Goal: Transaction & Acquisition: Purchase product/service

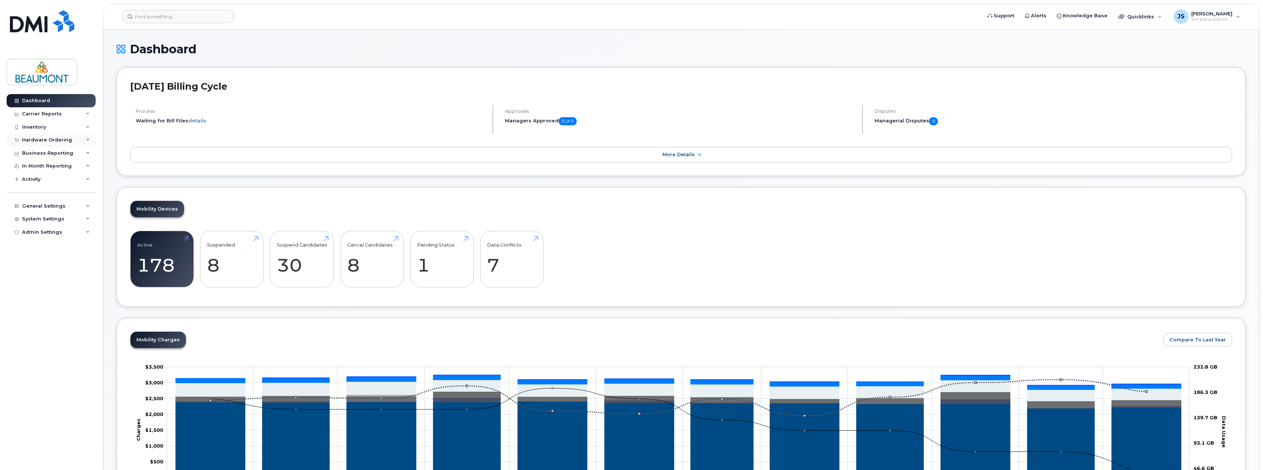
click at [52, 140] on div "Hardware Ordering" at bounding box center [47, 140] width 50 height 6
click at [41, 167] on div "Orders" at bounding box center [34, 167] width 18 height 7
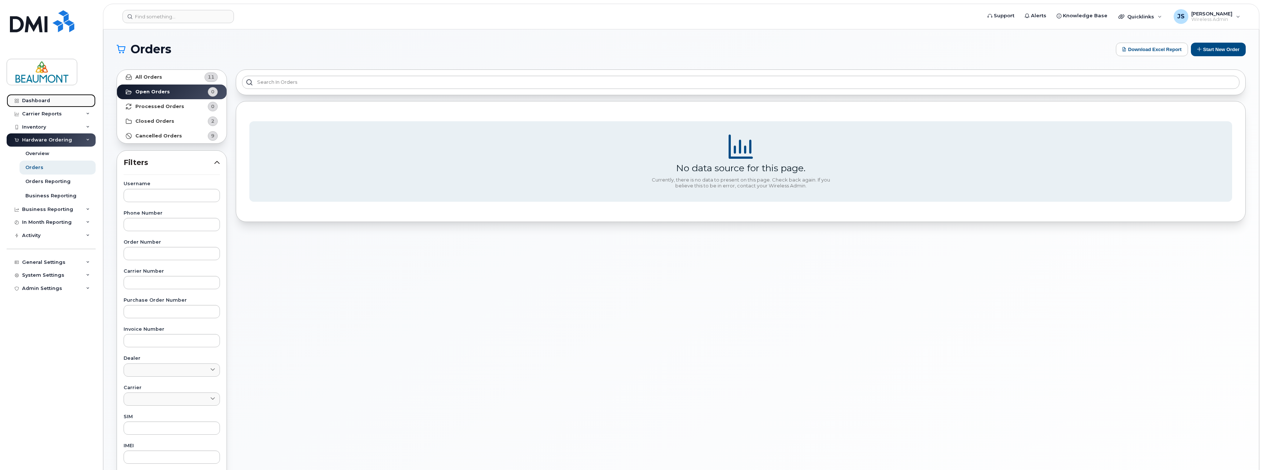
click at [43, 102] on div "Dashboard" at bounding box center [36, 101] width 28 height 6
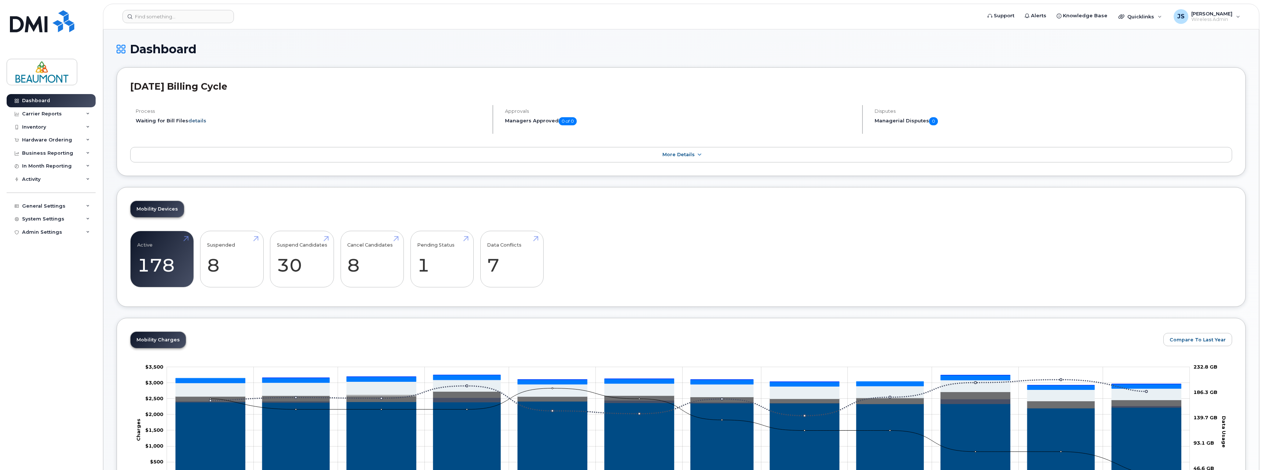
click at [196, 120] on link "details" at bounding box center [197, 121] width 18 height 6
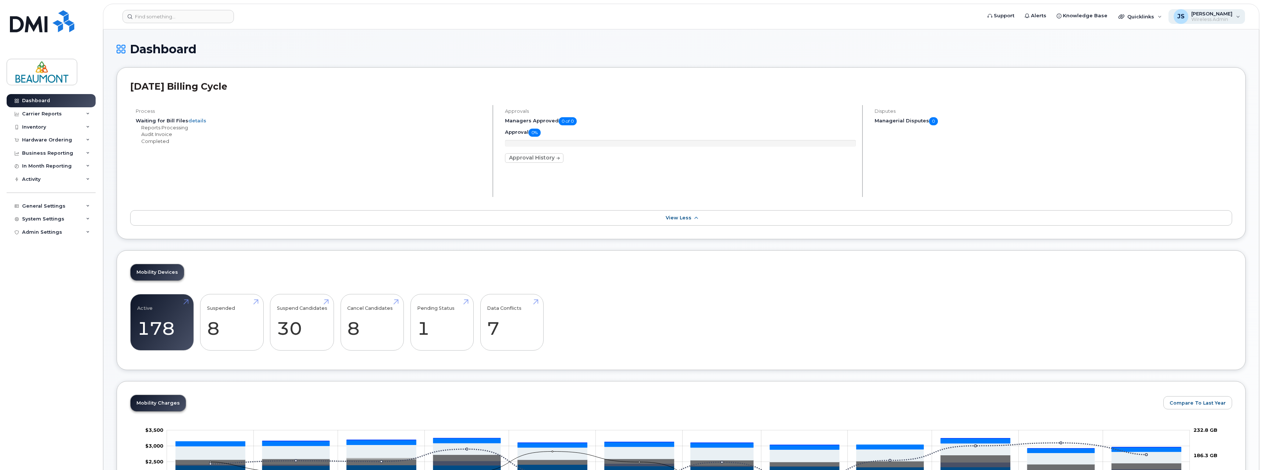
click at [1201, 16] on span "[PERSON_NAME]" at bounding box center [1211, 14] width 41 height 6
click at [646, 49] on h1 "Dashboard" at bounding box center [681, 49] width 1129 height 13
click at [54, 206] on div "General Settings" at bounding box center [43, 206] width 43 height 6
click at [51, 222] on div "My Account" at bounding box center [40, 219] width 30 height 7
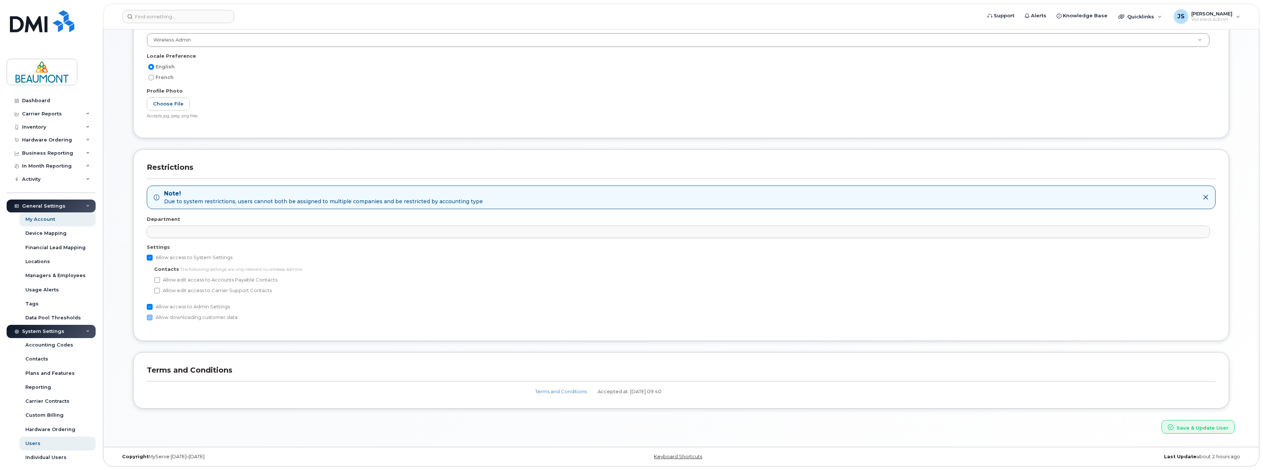
scroll to position [225, 0]
click at [47, 113] on div "Carrier Reports" at bounding box center [42, 114] width 40 height 6
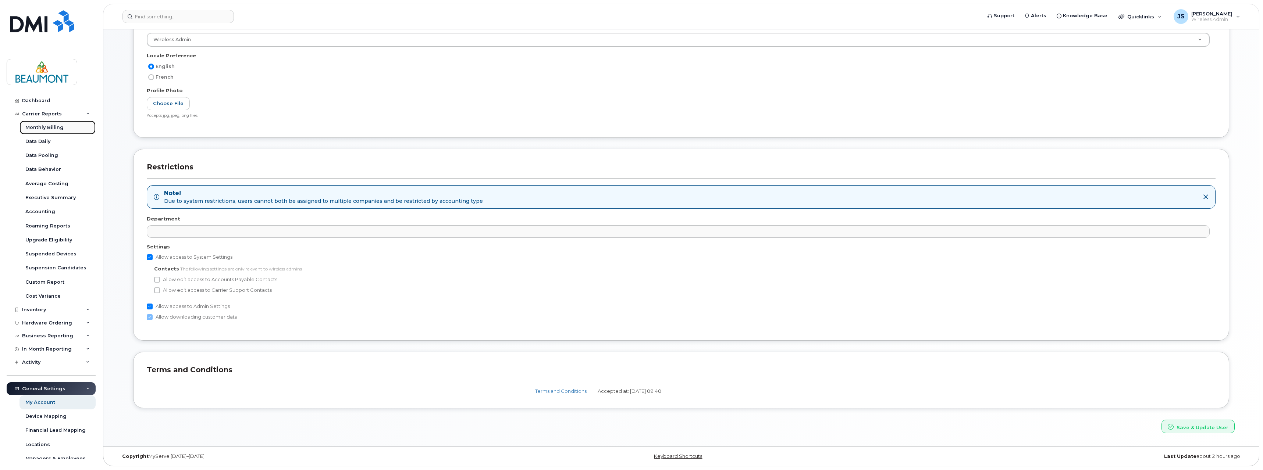
click at [50, 126] on div "Monthly Billing" at bounding box center [44, 127] width 38 height 7
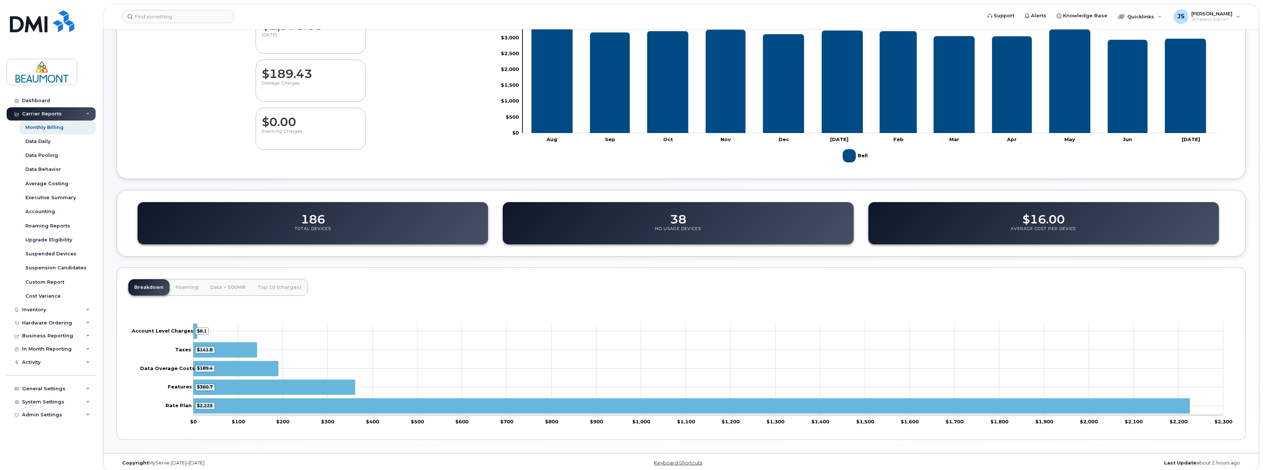
scroll to position [106, 0]
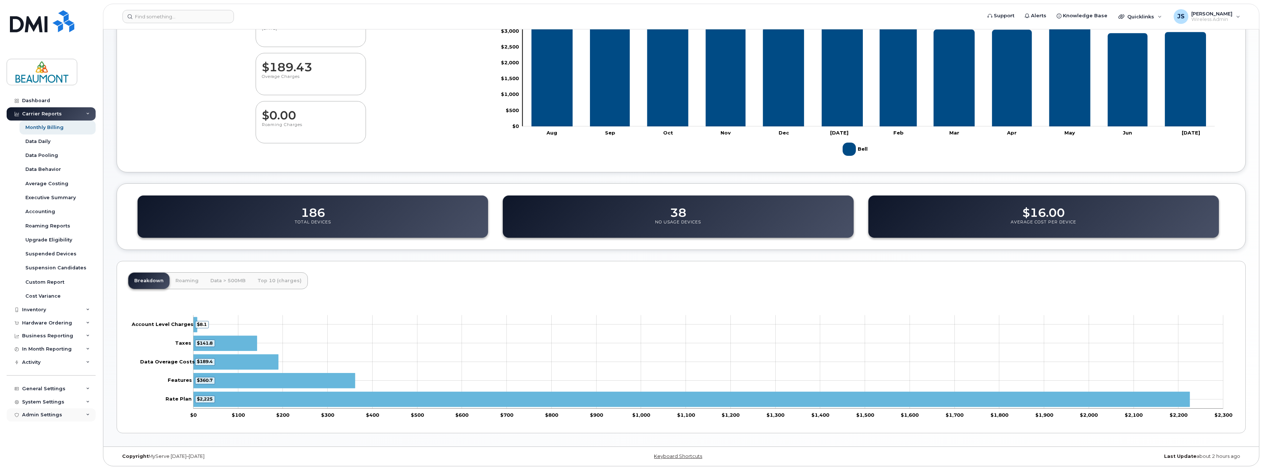
click at [56, 413] on div "Admin Settings" at bounding box center [42, 415] width 40 height 6
click at [58, 346] on div "In Month Reporting" at bounding box center [47, 345] width 50 height 6
click at [58, 328] on div "Business Reporting" at bounding box center [51, 331] width 89 height 13
click at [56, 360] on div "Individual Reports" at bounding box center [48, 359] width 46 height 7
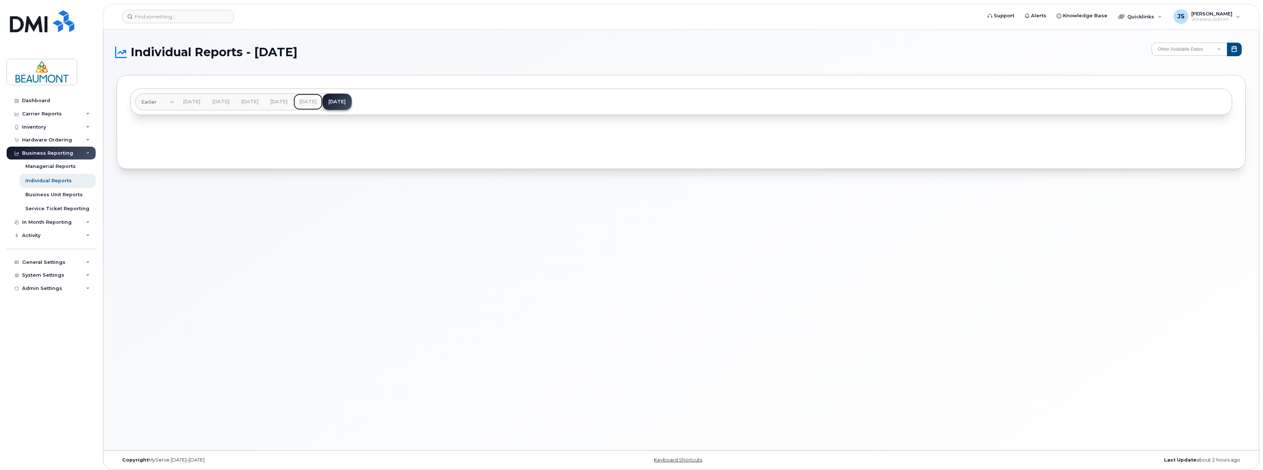
click at [322, 102] on link "Jun 2025" at bounding box center [307, 102] width 29 height 16
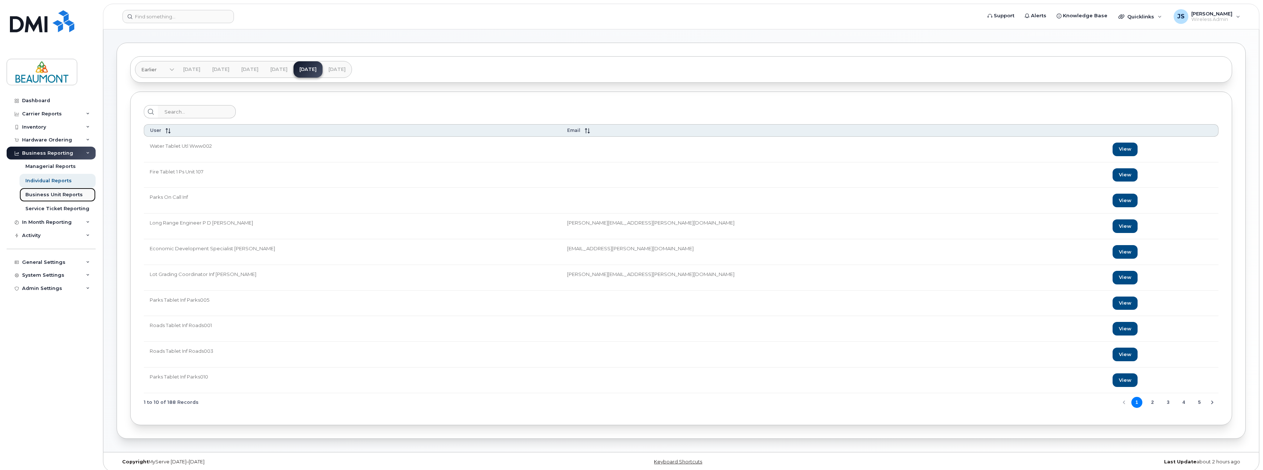
click at [65, 195] on div "Business Unit Reports" at bounding box center [53, 195] width 57 height 7
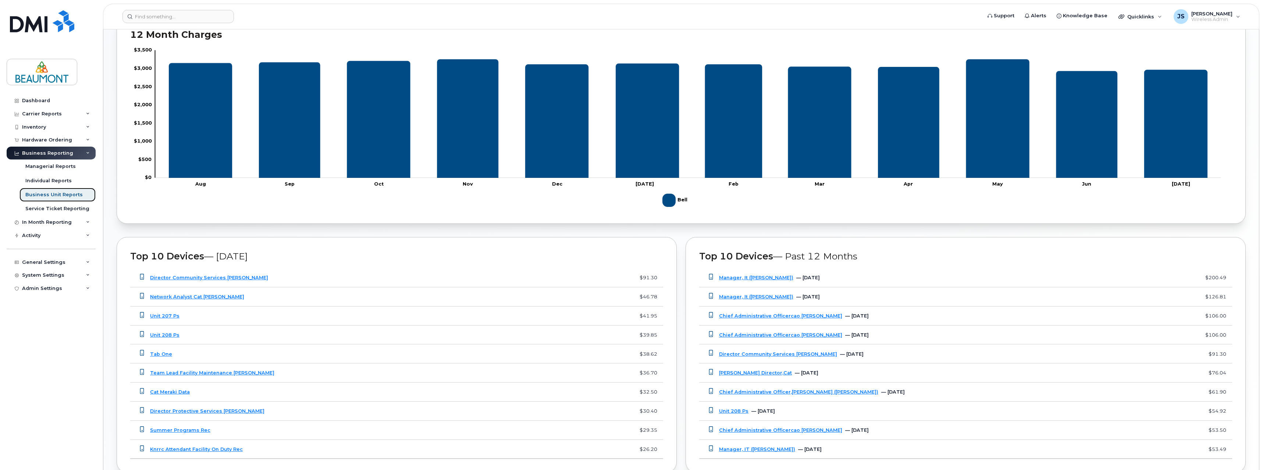
scroll to position [434, 0]
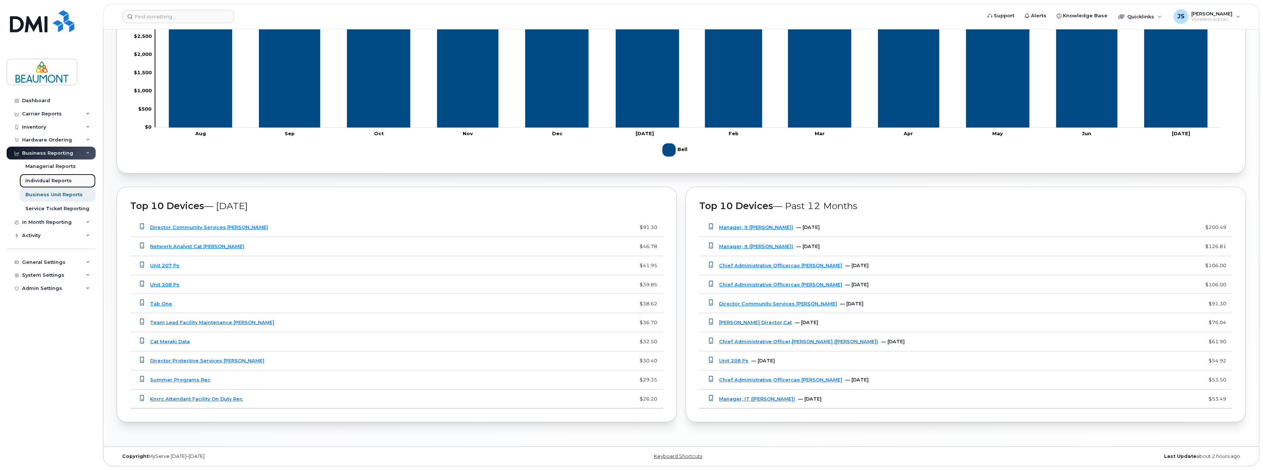
click at [56, 182] on div "Individual Reports" at bounding box center [48, 181] width 46 height 7
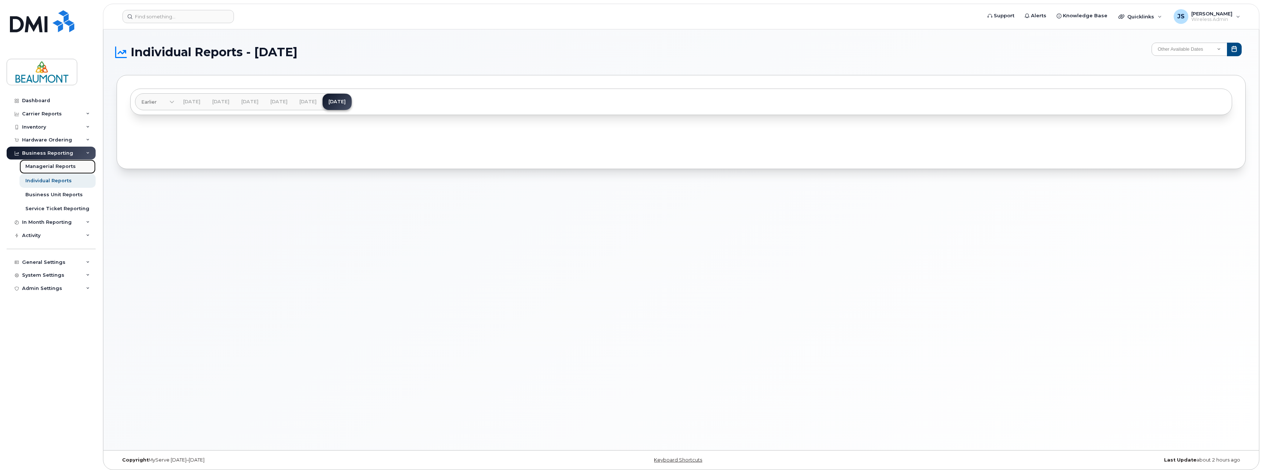
click at [59, 166] on div "Managerial Reports" at bounding box center [50, 166] width 50 height 7
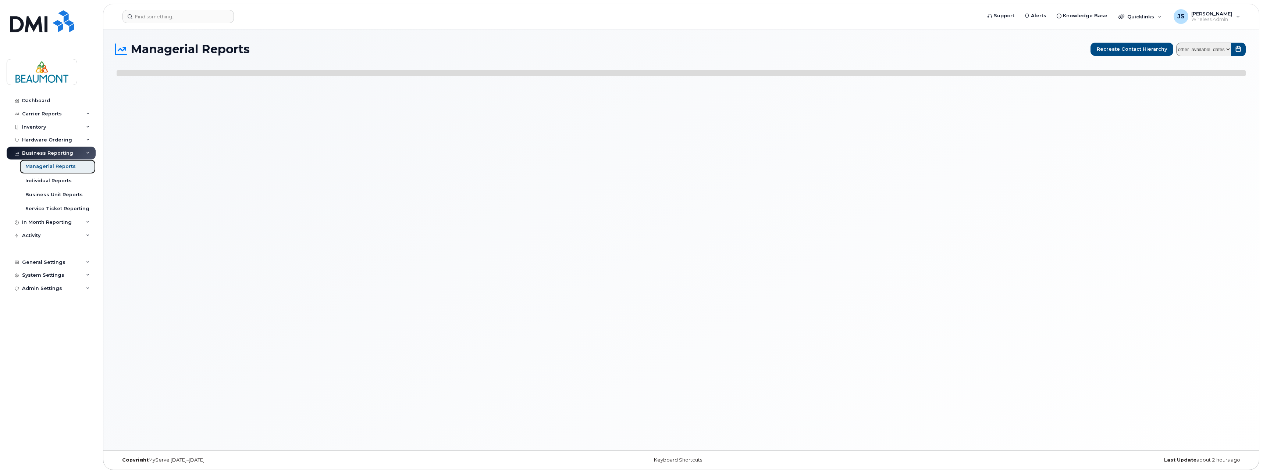
select select
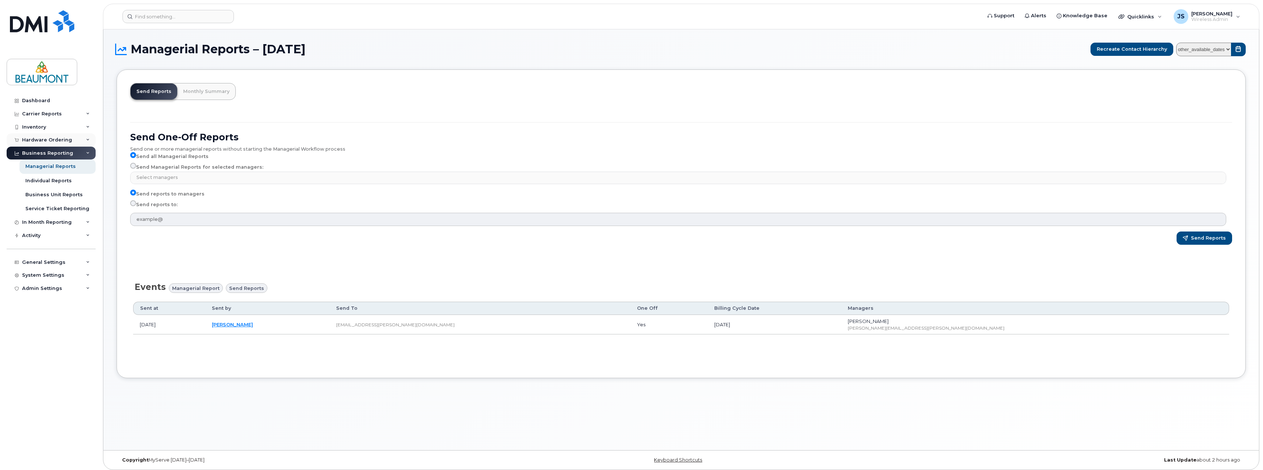
click at [50, 140] on div "Hardware Ordering" at bounding box center [47, 140] width 50 height 6
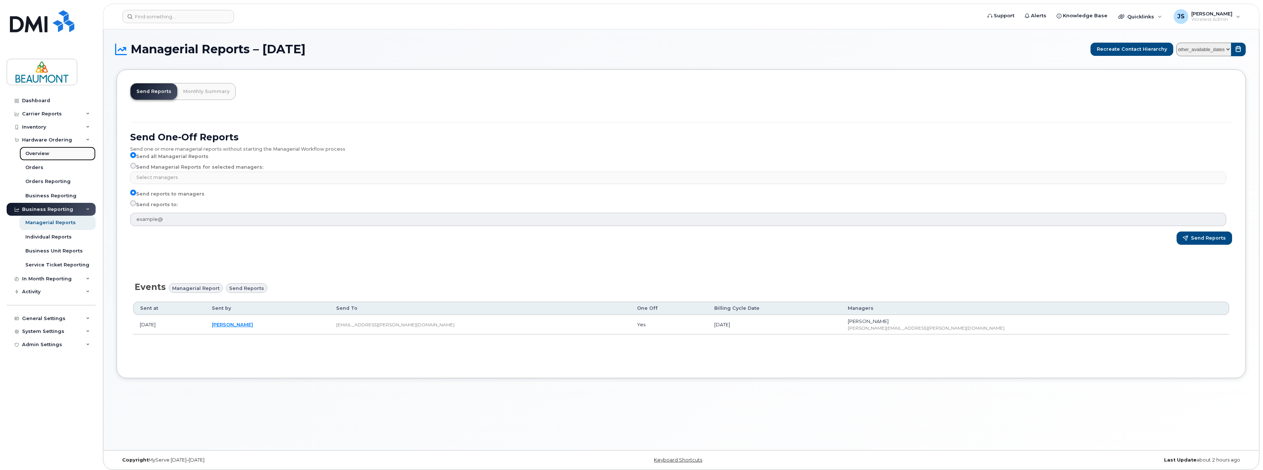
click at [42, 154] on div "Overview" at bounding box center [37, 153] width 24 height 7
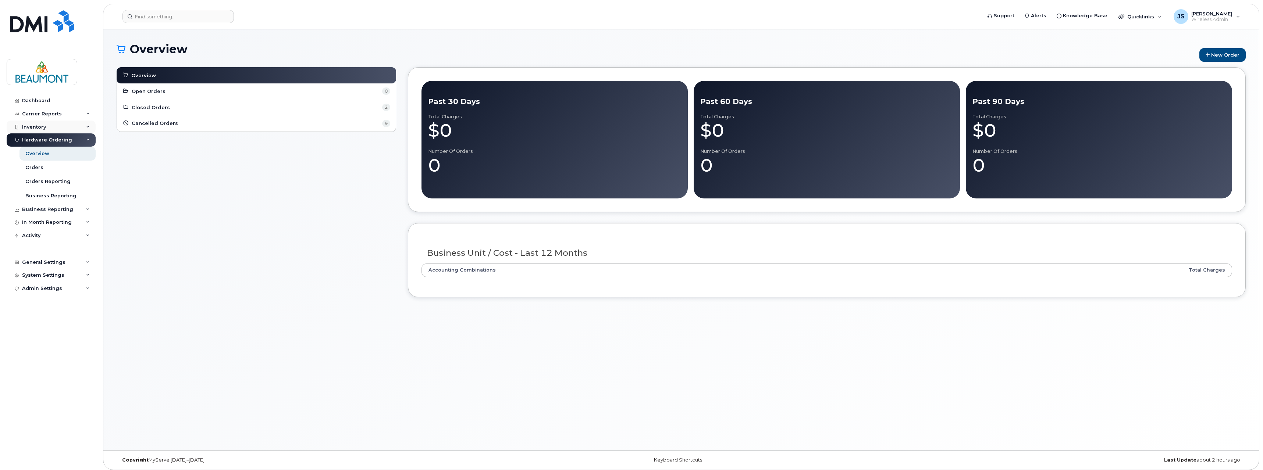
click at [49, 127] on div "Inventory" at bounding box center [51, 127] width 89 height 13
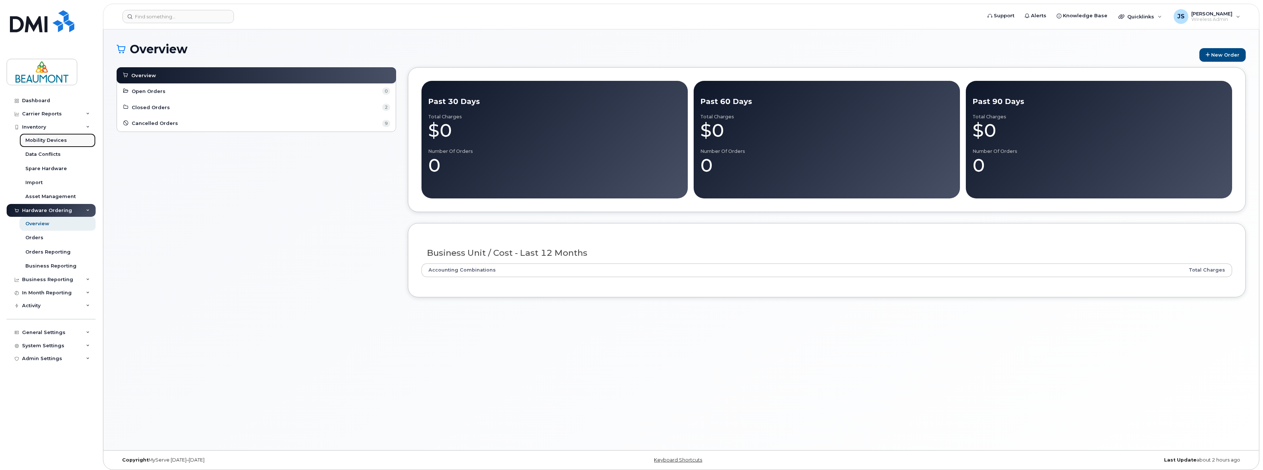
click at [52, 141] on div "Mobility Devices" at bounding box center [46, 140] width 42 height 7
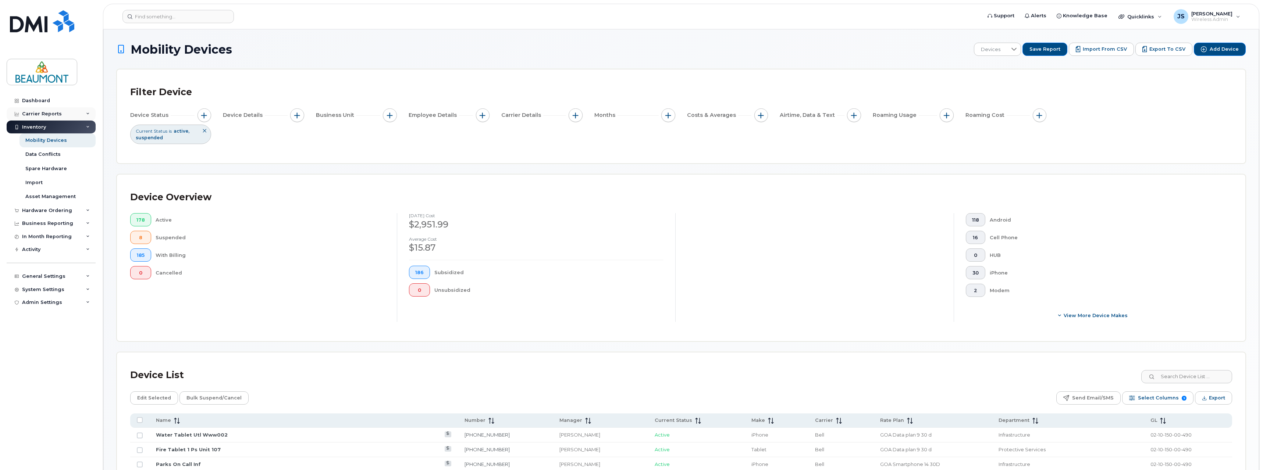
click at [52, 115] on div "Carrier Reports" at bounding box center [42, 114] width 40 height 6
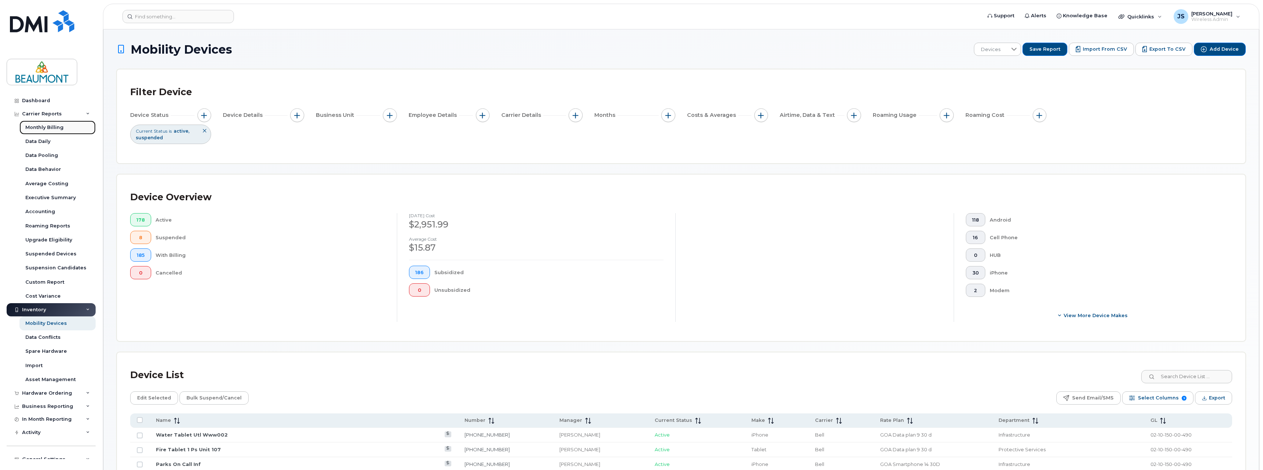
click at [52, 126] on div "Monthly Billing" at bounding box center [44, 127] width 38 height 7
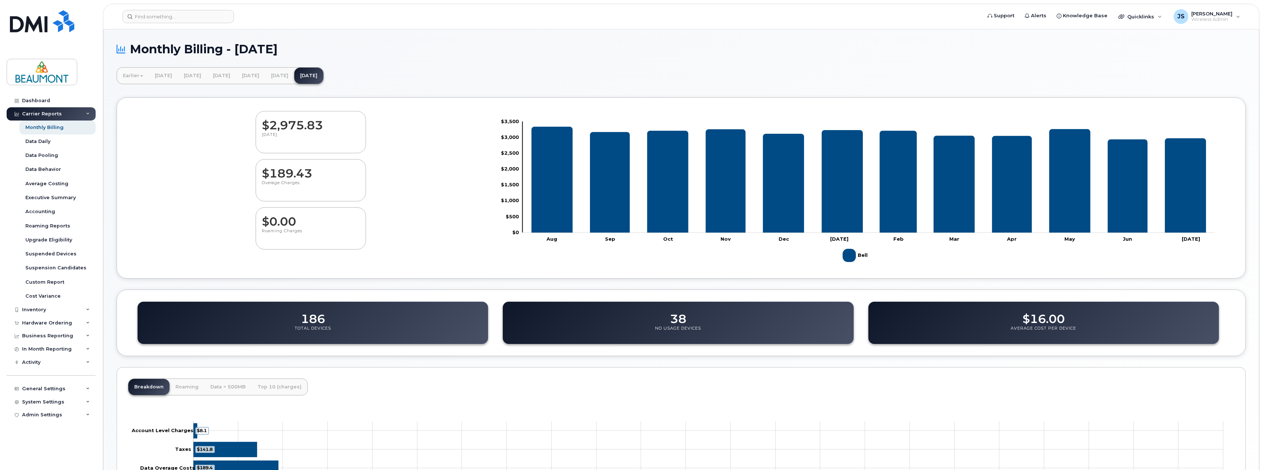
click at [54, 114] on div "Carrier Reports" at bounding box center [42, 114] width 40 height 6
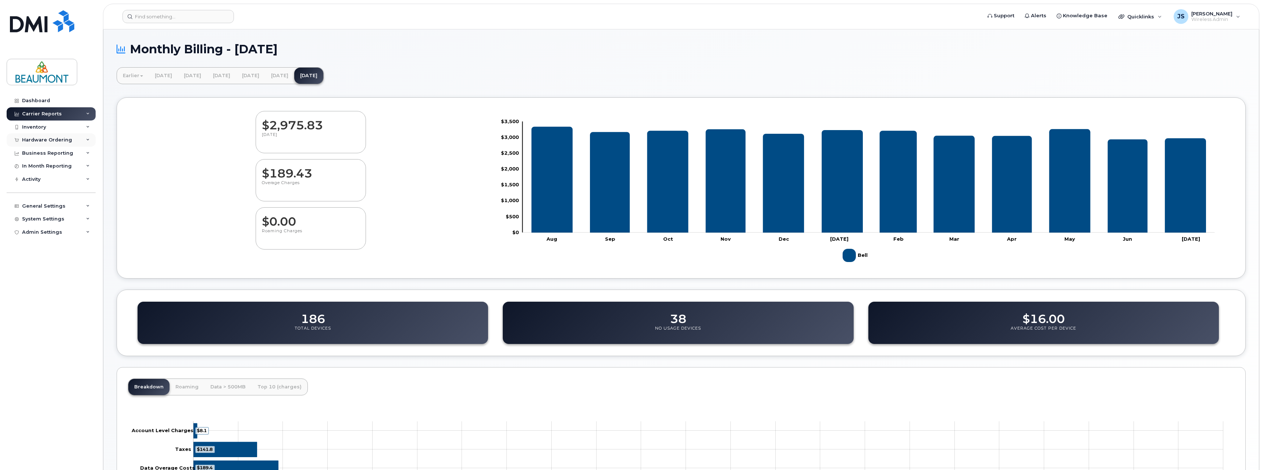
click at [58, 139] on div "Hardware Ordering" at bounding box center [47, 140] width 50 height 6
click at [43, 167] on link "Orders" at bounding box center [57, 168] width 76 height 14
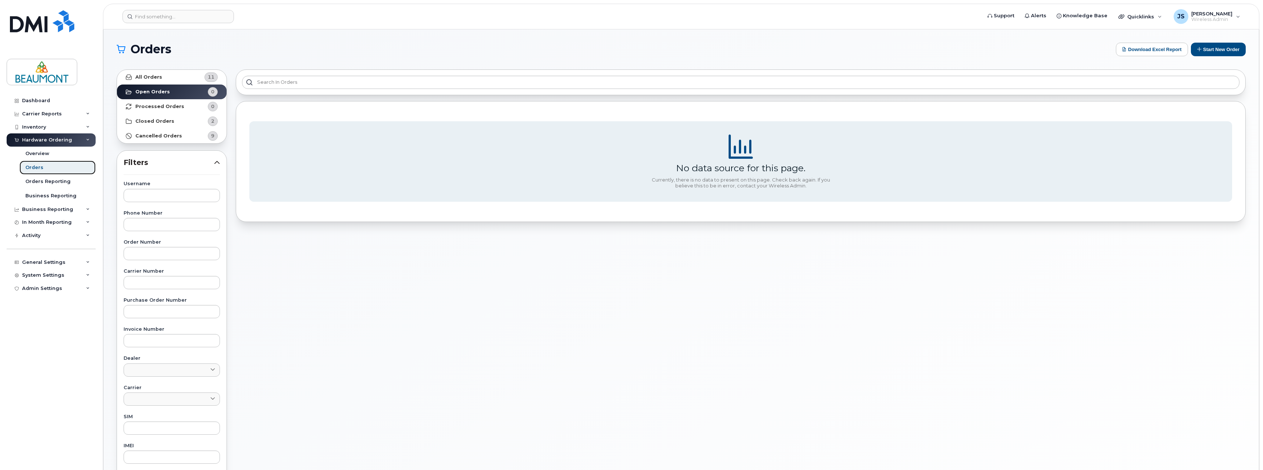
click at [38, 171] on div "Orders" at bounding box center [34, 167] width 18 height 7
click at [1214, 45] on button "Start New Order" at bounding box center [1218, 50] width 55 height 14
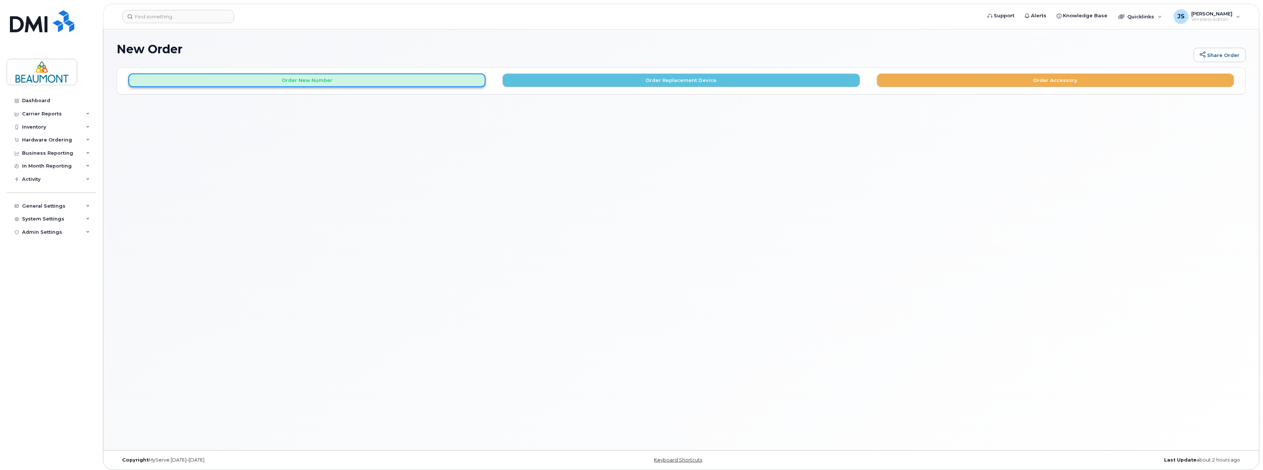
click at [311, 83] on button "Order New Number" at bounding box center [306, 81] width 357 height 14
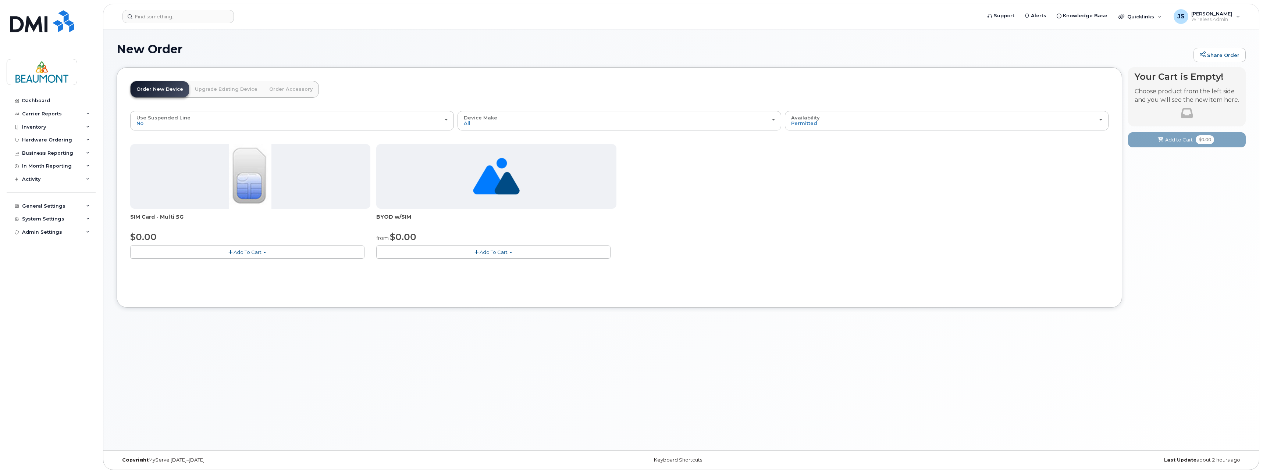
click at [224, 92] on link "Upgrade Existing Device" at bounding box center [226, 89] width 74 height 16
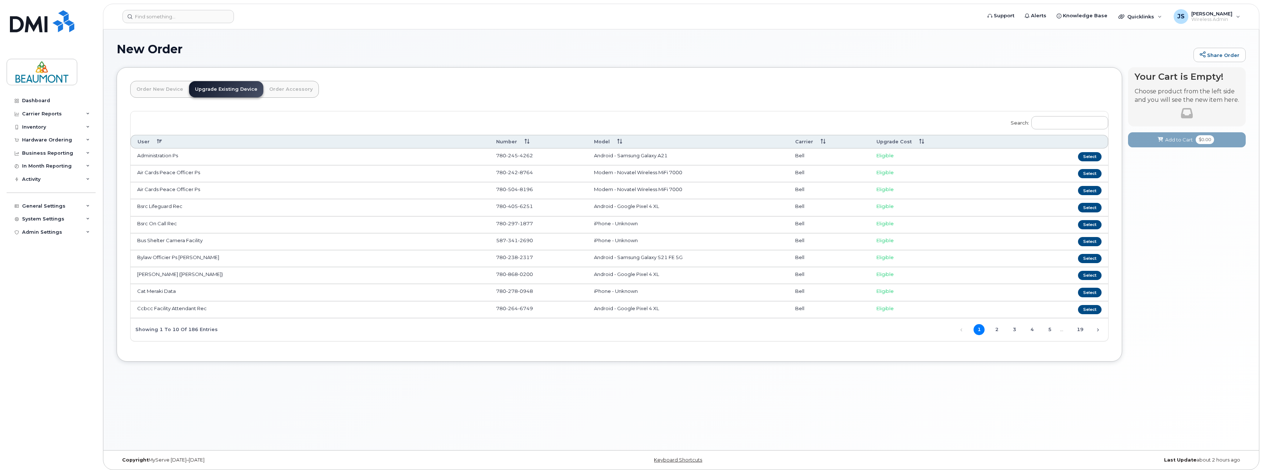
click at [162, 89] on link "Order New Device" at bounding box center [160, 89] width 58 height 16
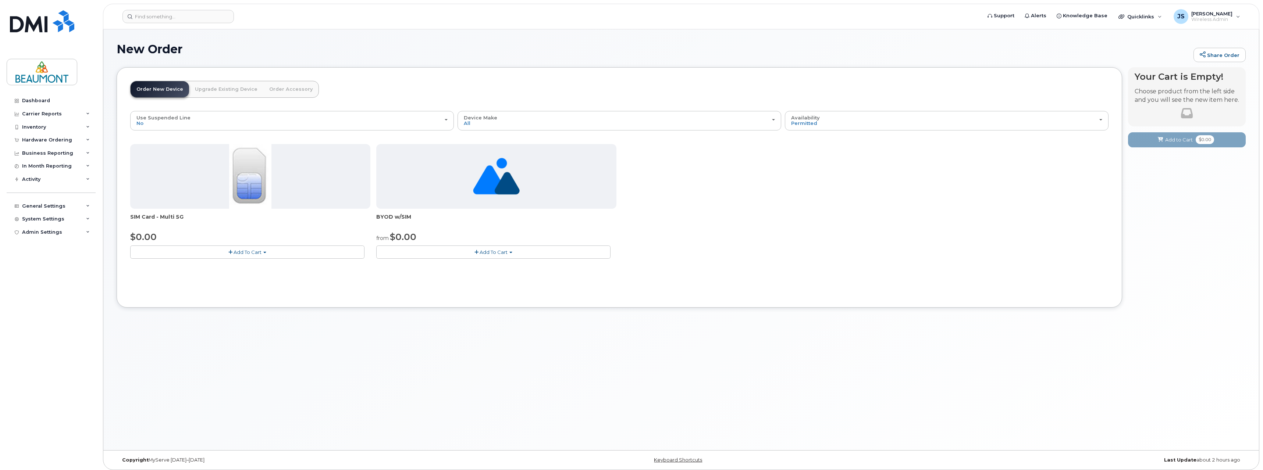
click at [245, 254] on span "Add To Cart" at bounding box center [247, 252] width 28 height 6
click at [448, 250] on button "Add To Cart" at bounding box center [493, 252] width 234 height 13
click at [266, 251] on button "Add To Cart" at bounding box center [247, 252] width 234 height 13
click at [456, 250] on button "Add To Cart" at bounding box center [493, 252] width 234 height 13
click at [433, 275] on link "$0.00 - 30-Day Activation" at bounding box center [416, 274] width 76 height 9
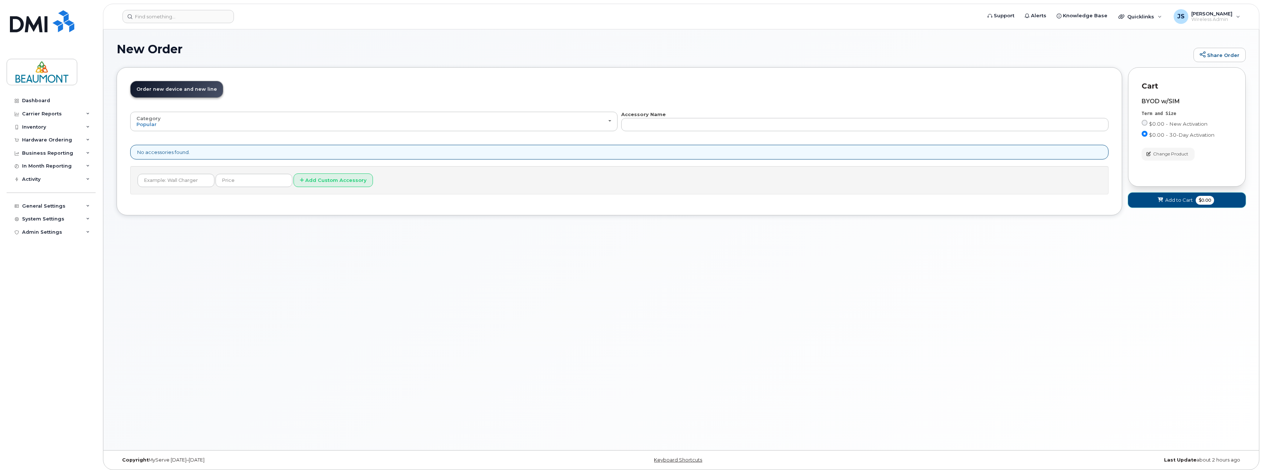
click at [1167, 201] on span "Add to Cart" at bounding box center [1179, 200] width 28 height 7
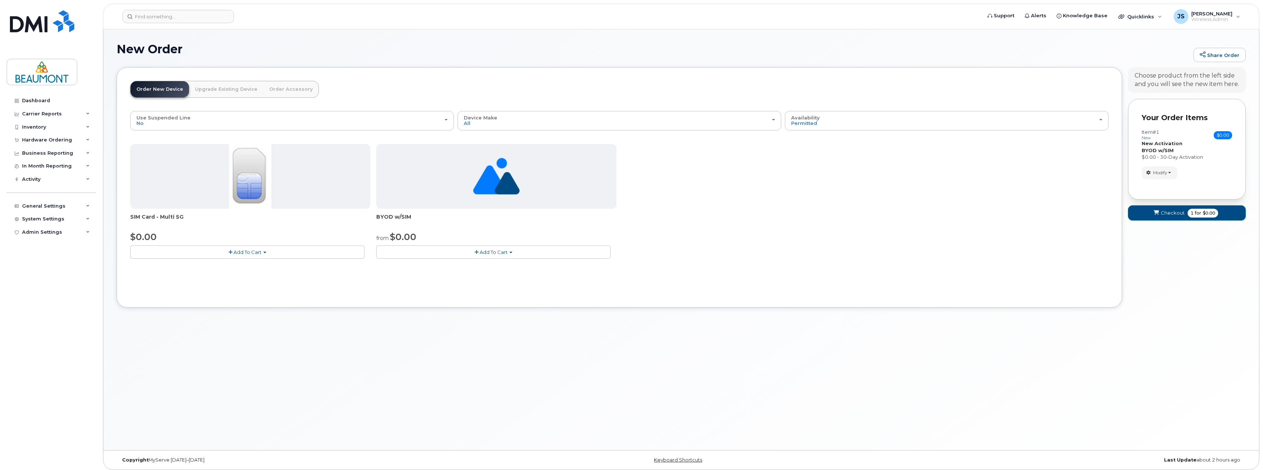
click at [1167, 213] on span "Checkout" at bounding box center [1172, 213] width 24 height 7
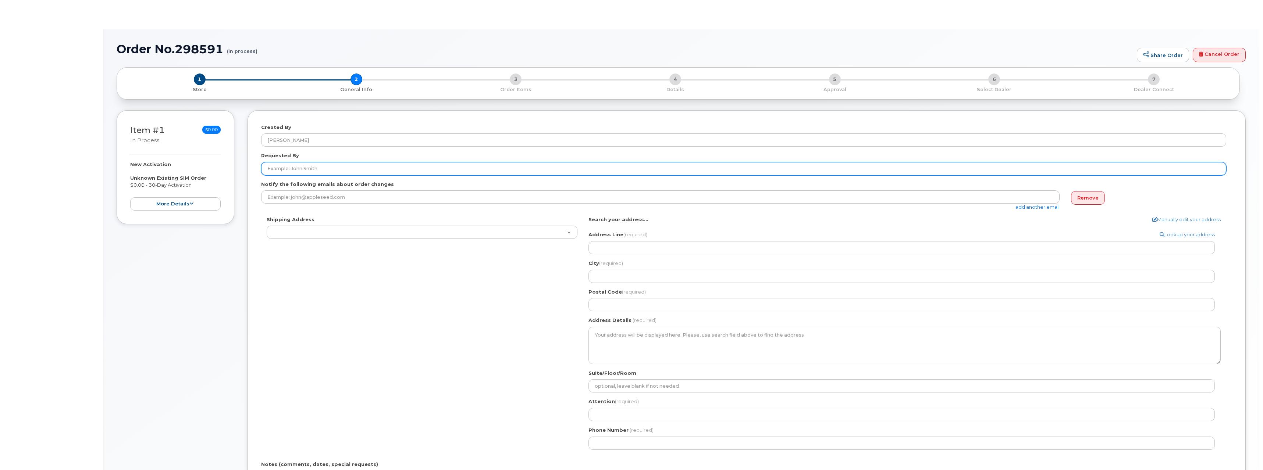
type textarea "[STREET_ADDRESS][PERSON_NAME]"
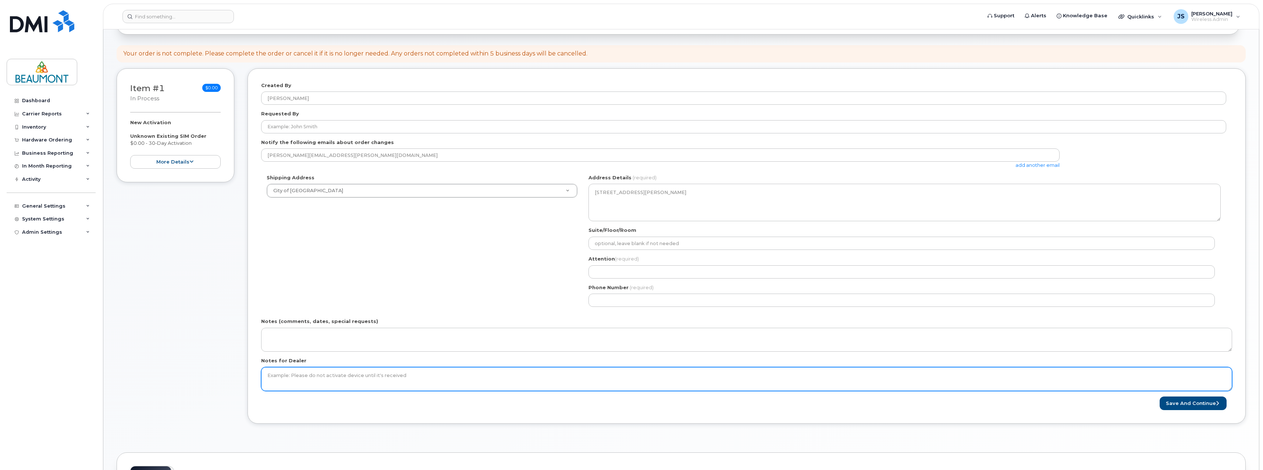
scroll to position [147, 0]
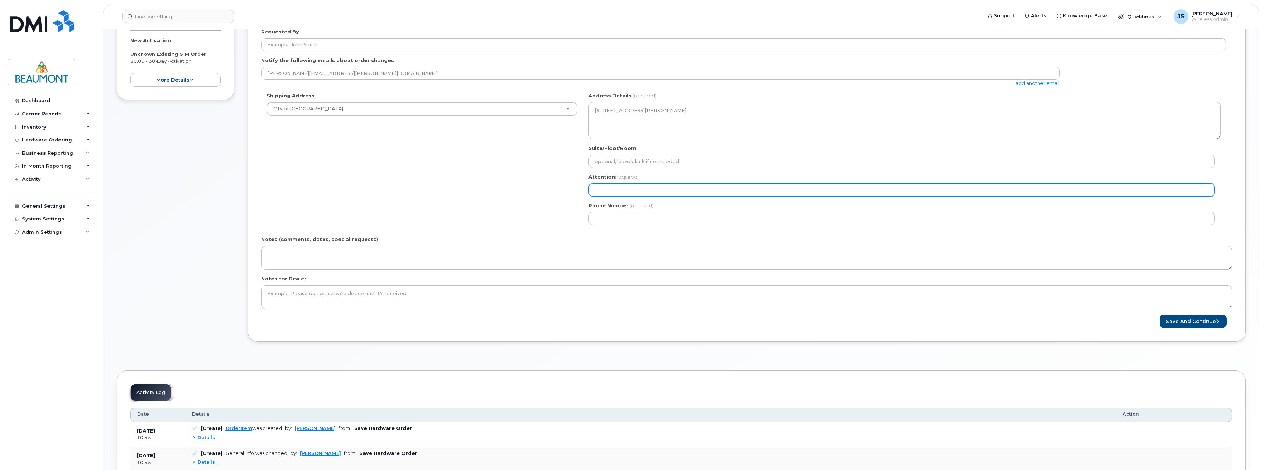
click at [621, 193] on input "Attention (required)" at bounding box center [901, 189] width 626 height 13
select select
type input "J"
select select
type input "Jo"
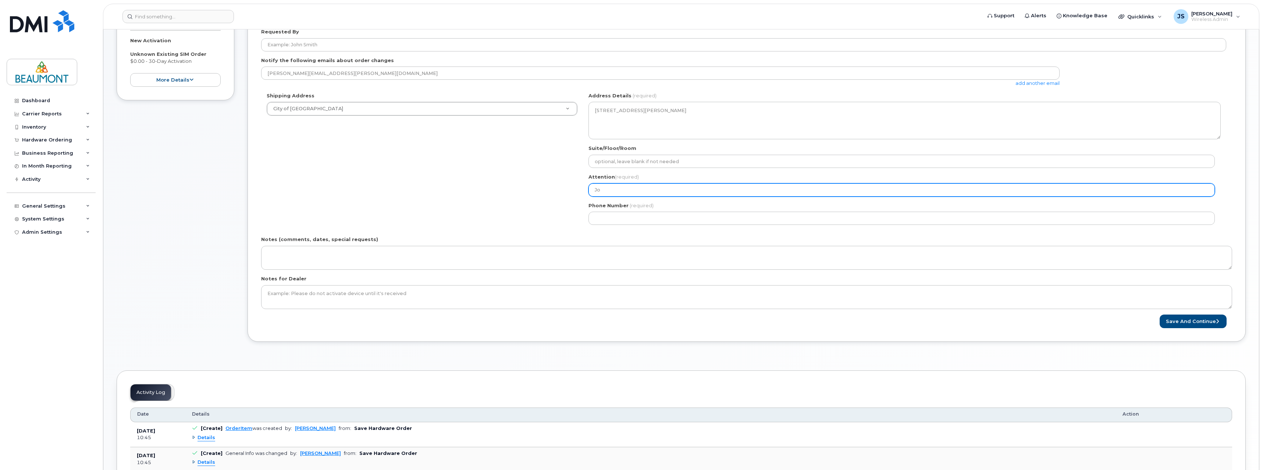
select select
type input "[PERSON_NAME]"
select select
type input "[PERSON_NAME]"
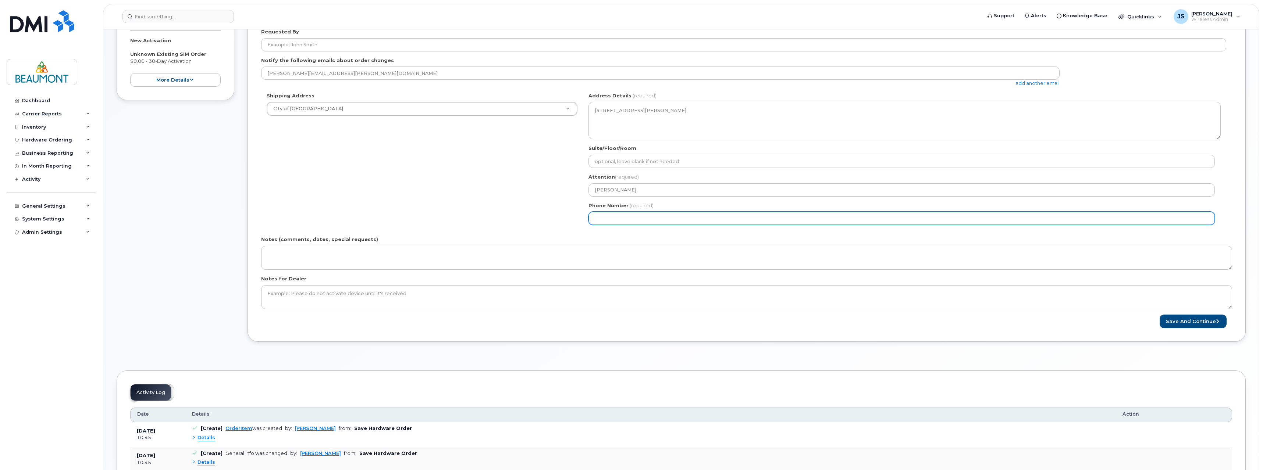
click at [629, 220] on input "Phone Number" at bounding box center [901, 218] width 626 height 13
select select
type input "780288992"
select select
type input "7802889925"
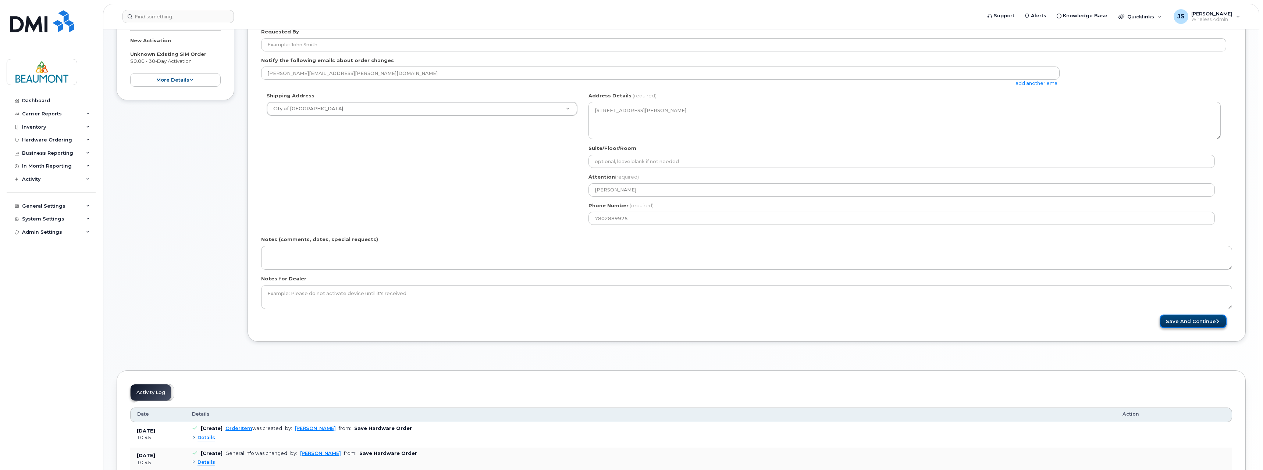
click at [1187, 324] on button "Save and Continue" at bounding box center [1192, 322] width 67 height 14
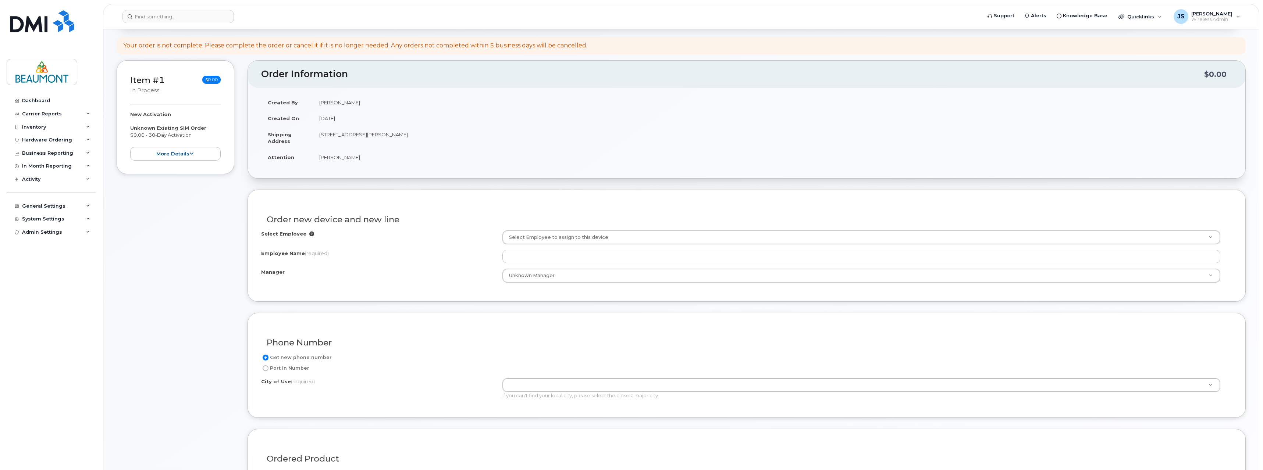
scroll to position [74, 0]
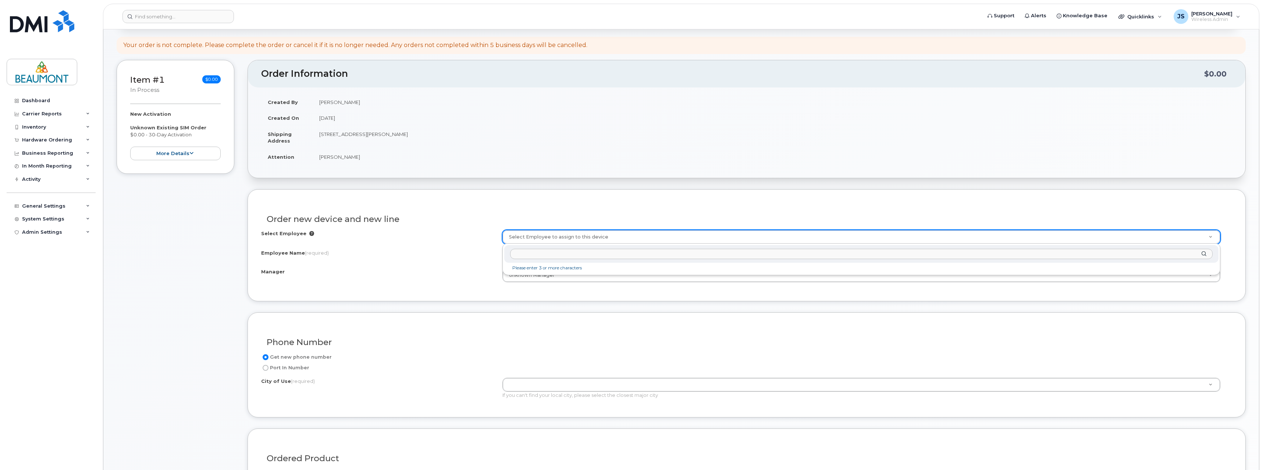
click at [564, 254] on input "text" at bounding box center [861, 254] width 702 height 11
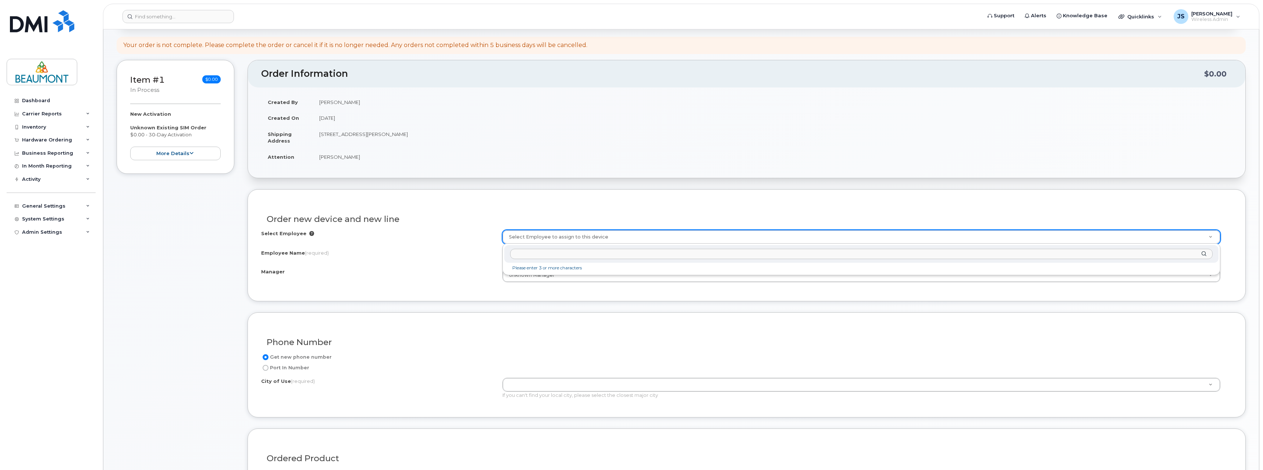
click at [564, 254] on input "text" at bounding box center [861, 254] width 702 height 11
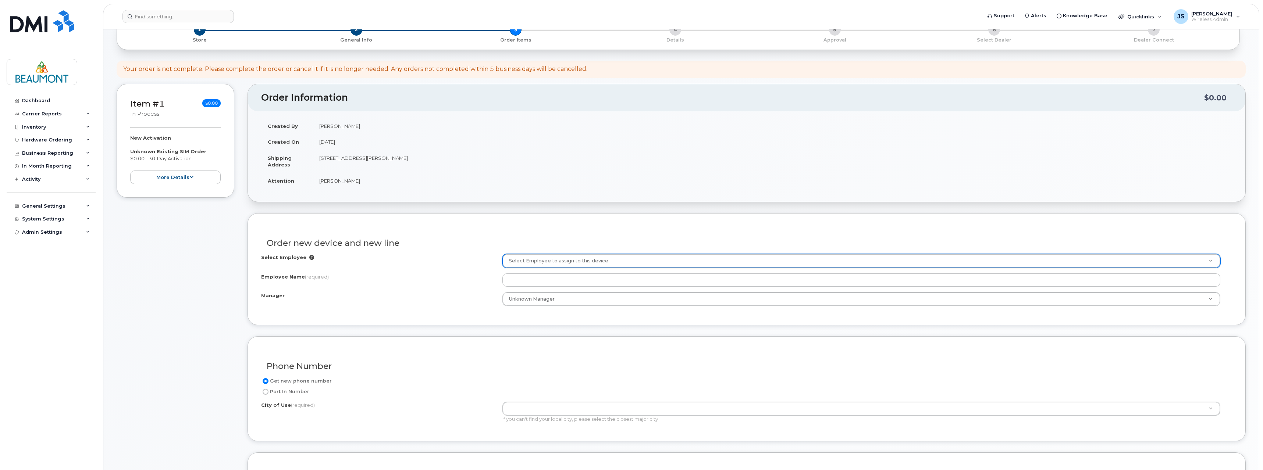
scroll to position [0, 0]
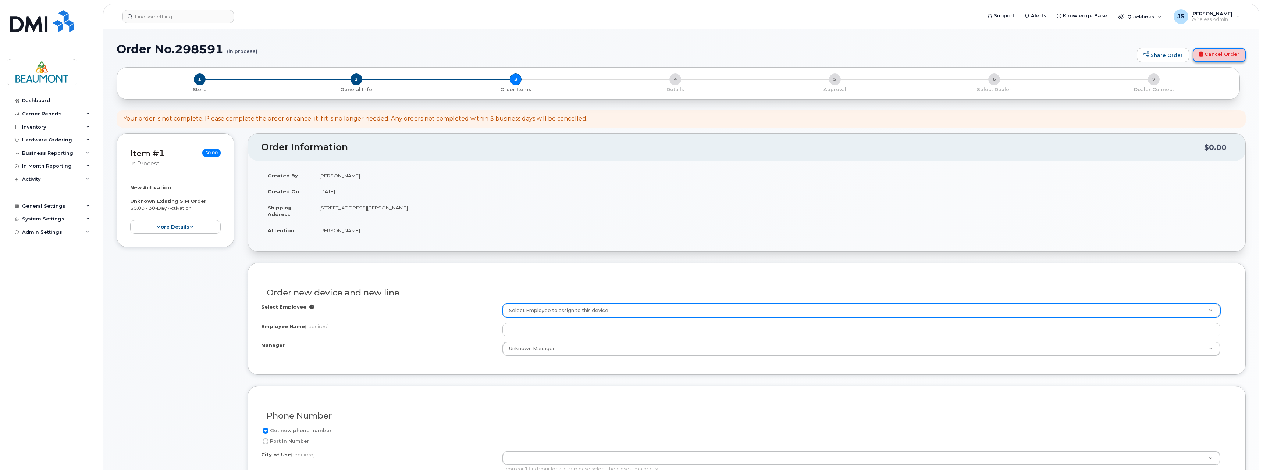
click at [1226, 54] on link "Cancel Order" at bounding box center [1218, 55] width 53 height 15
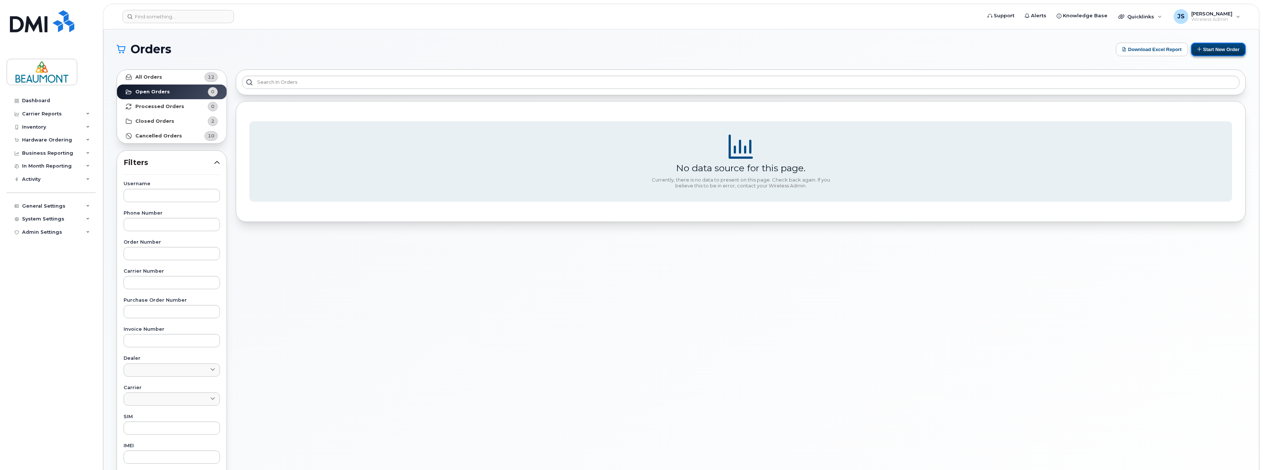
click at [1220, 49] on button "Start New Order" at bounding box center [1218, 50] width 55 height 14
click at [1221, 51] on button "Start New Order" at bounding box center [1218, 50] width 55 height 14
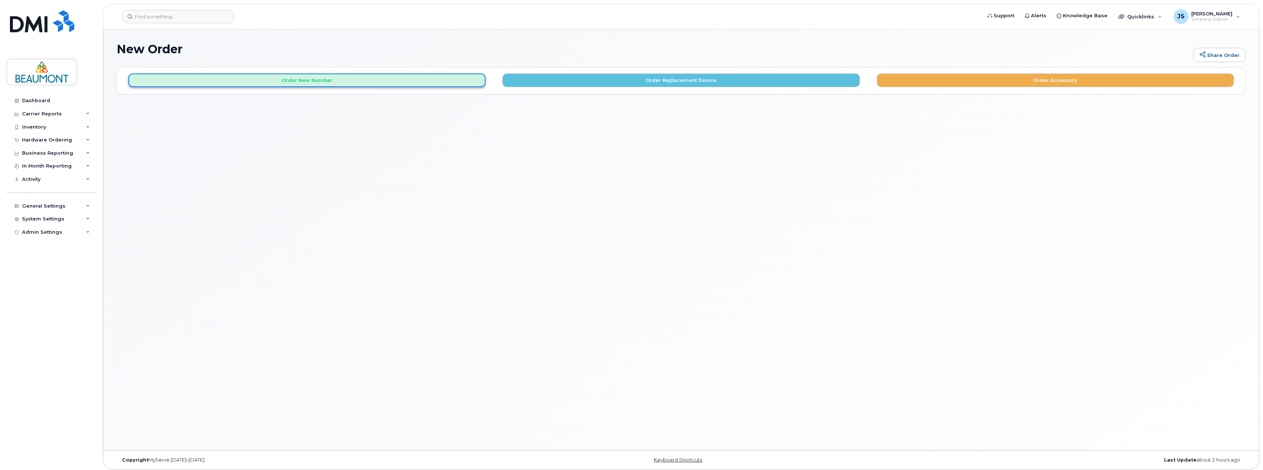
click at [296, 80] on button "Order New Number" at bounding box center [306, 81] width 357 height 14
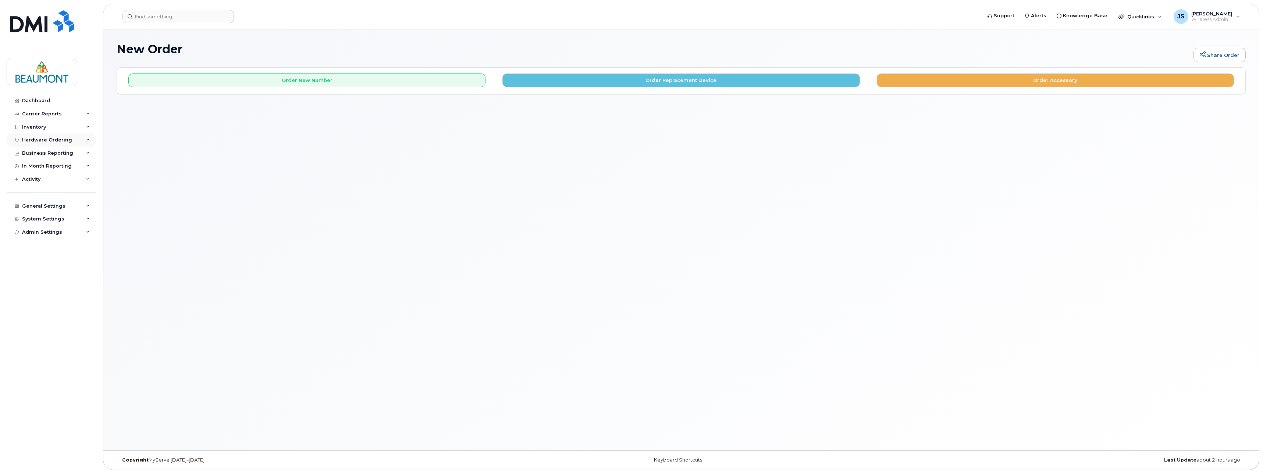
click at [50, 141] on div "Hardware Ordering" at bounding box center [47, 140] width 50 height 6
click at [36, 167] on div "Orders" at bounding box center [34, 167] width 18 height 7
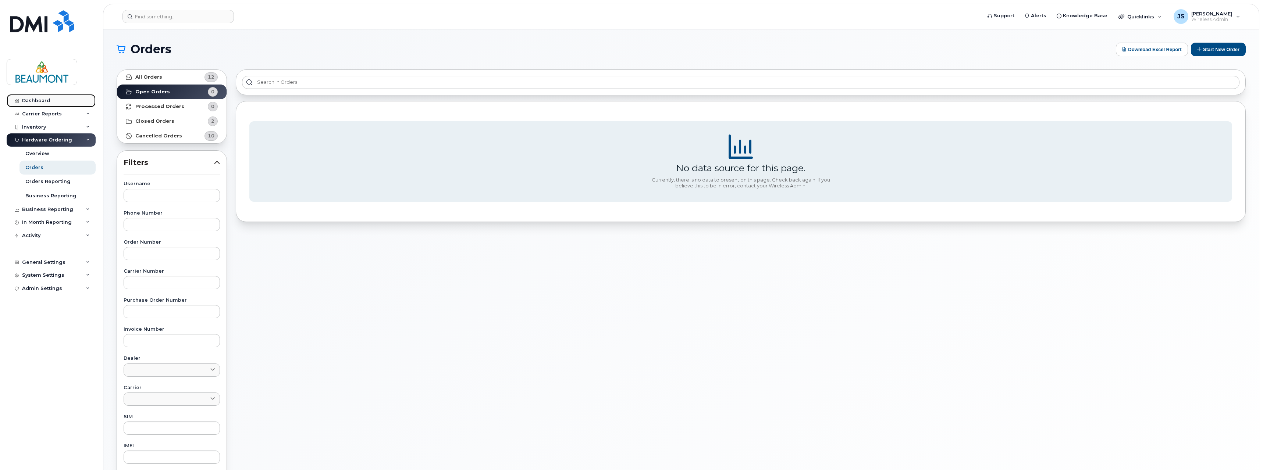
click at [32, 100] on div "Dashboard" at bounding box center [36, 101] width 28 height 6
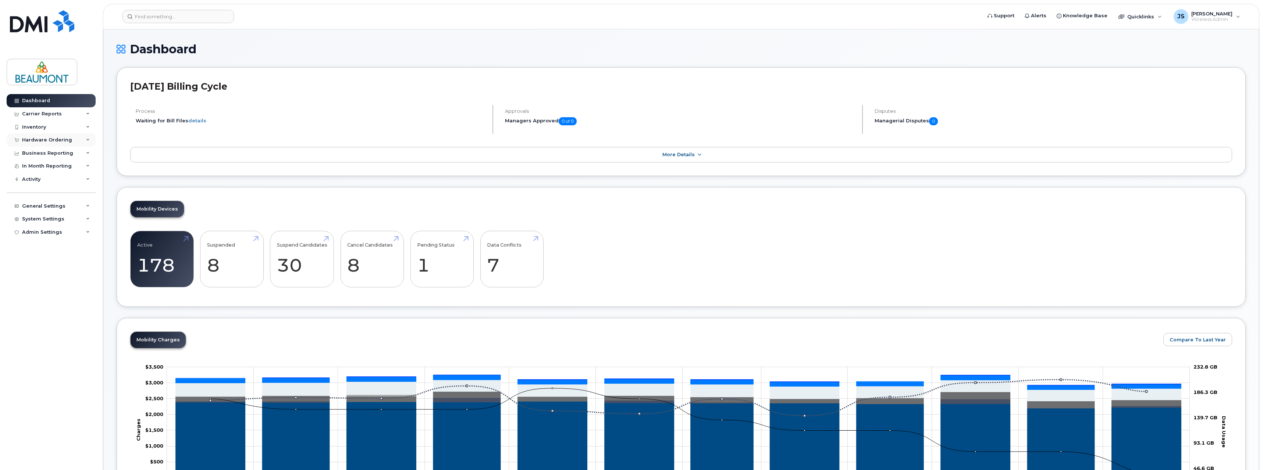
click at [49, 142] on div "Hardware Ordering" at bounding box center [47, 140] width 50 height 6
click at [54, 139] on div "Hardware Ordering" at bounding box center [47, 140] width 50 height 6
click at [50, 152] on link "Overview" at bounding box center [57, 154] width 76 height 14
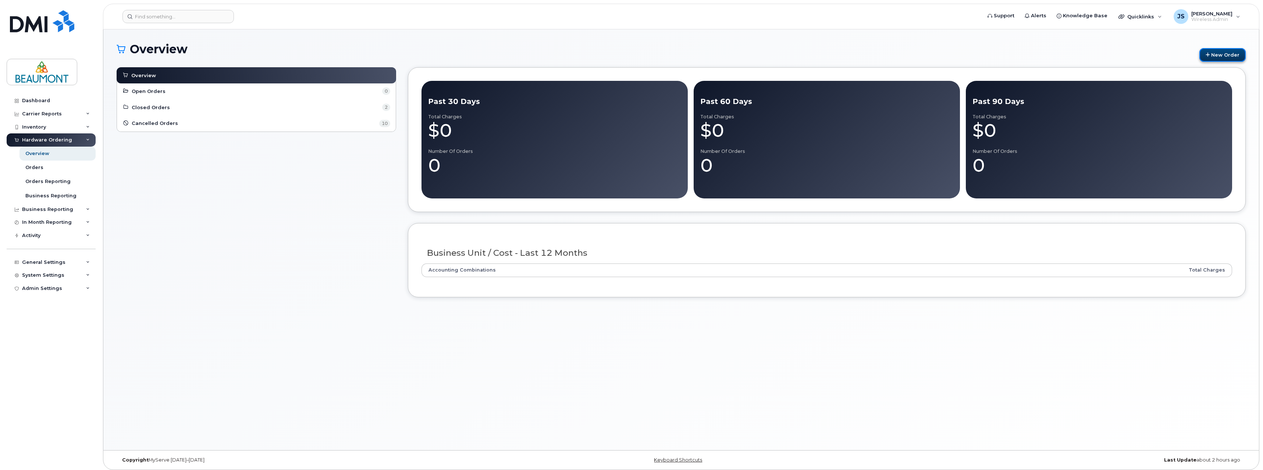
click at [1212, 55] on link "New Order" at bounding box center [1222, 55] width 46 height 14
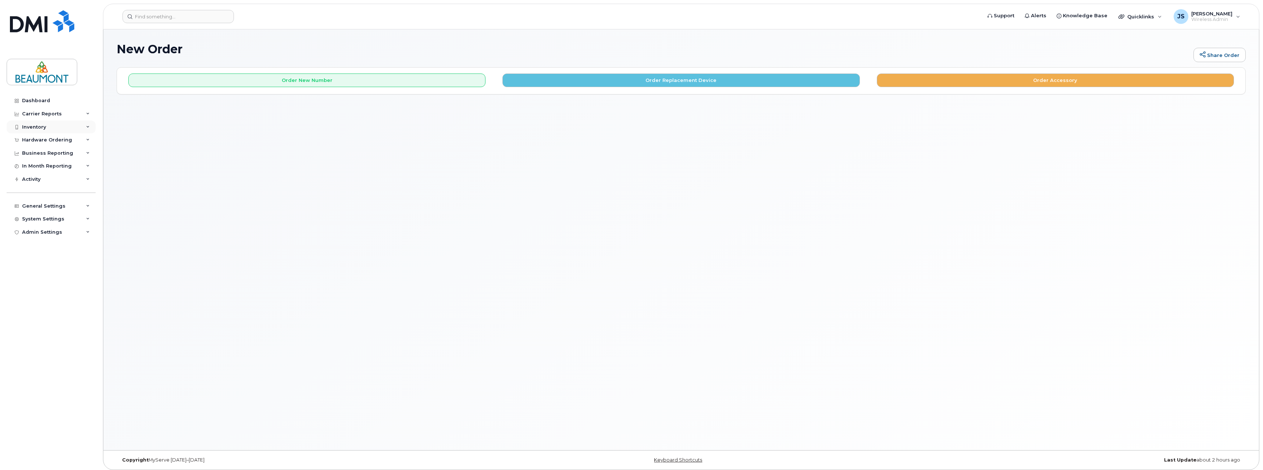
click at [54, 128] on div "Inventory" at bounding box center [51, 127] width 89 height 13
click at [54, 210] on div "Hardware Ordering" at bounding box center [47, 211] width 50 height 6
click at [36, 238] on div "Orders" at bounding box center [34, 238] width 18 height 7
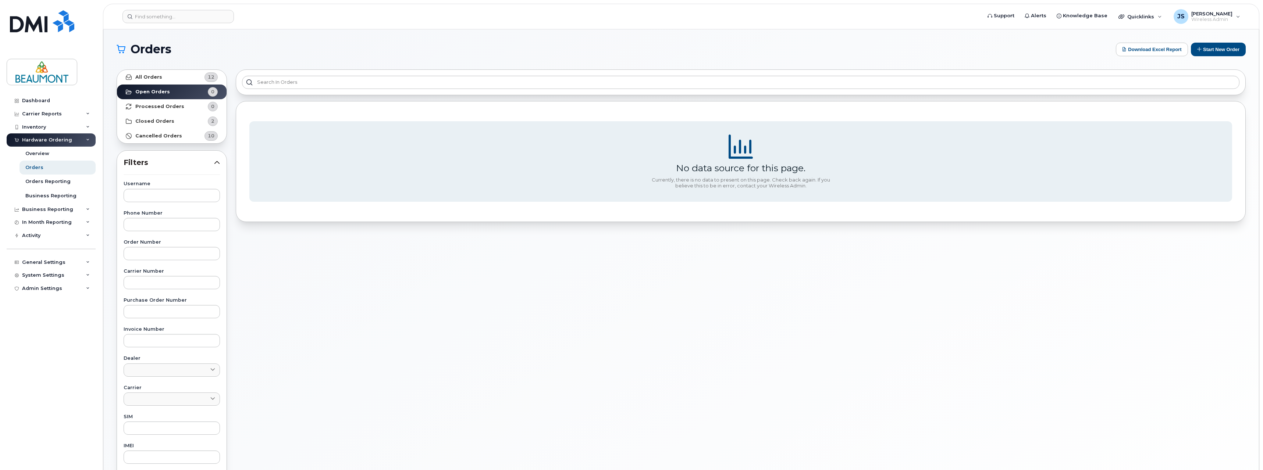
click at [568, 46] on h1 "Orders" at bounding box center [614, 49] width 995 height 12
click at [1204, 49] on button "Start New Order" at bounding box center [1218, 50] width 55 height 14
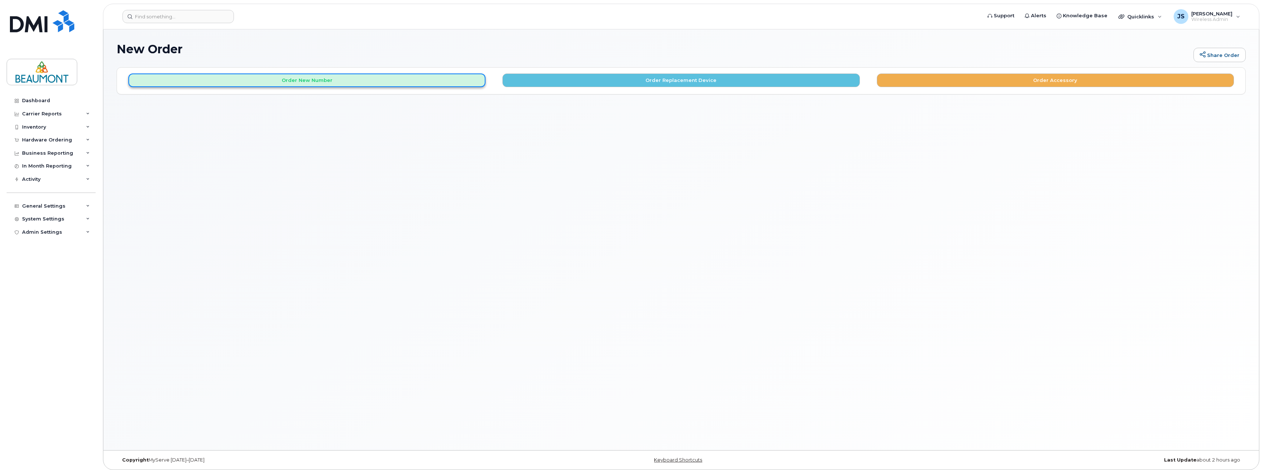
click at [286, 78] on button "Order New Number" at bounding box center [306, 81] width 357 height 14
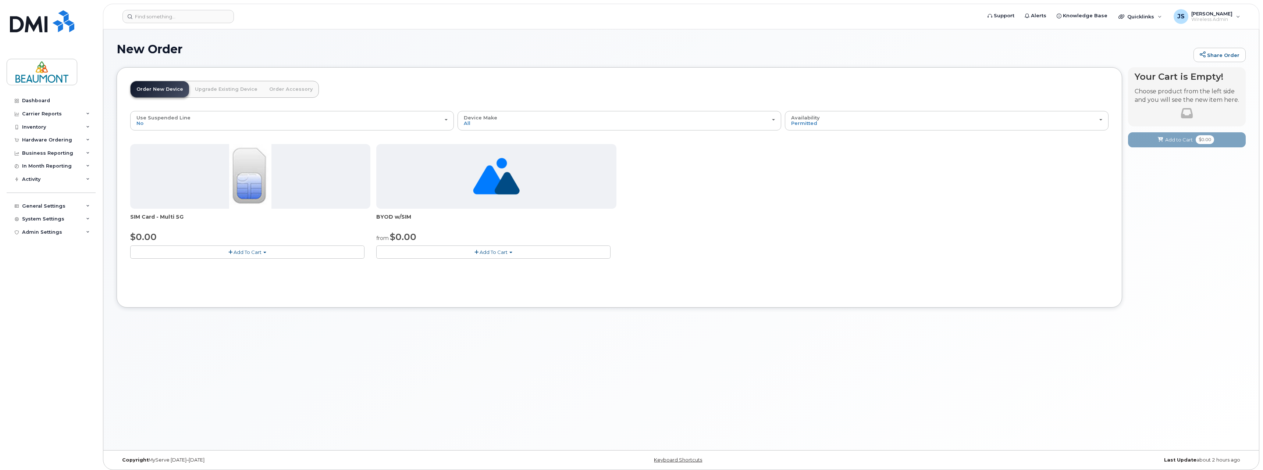
click at [477, 251] on span "button" at bounding box center [476, 252] width 4 height 5
click at [431, 275] on link "$0.00 - 30-Day Activation" at bounding box center [416, 274] width 76 height 9
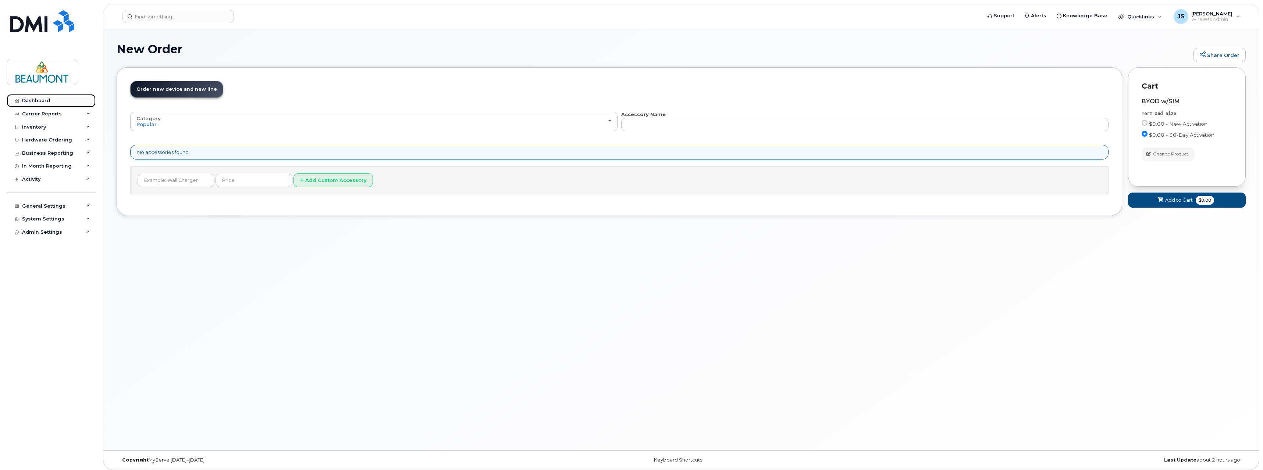
click at [48, 101] on div "Dashboard" at bounding box center [36, 101] width 28 height 6
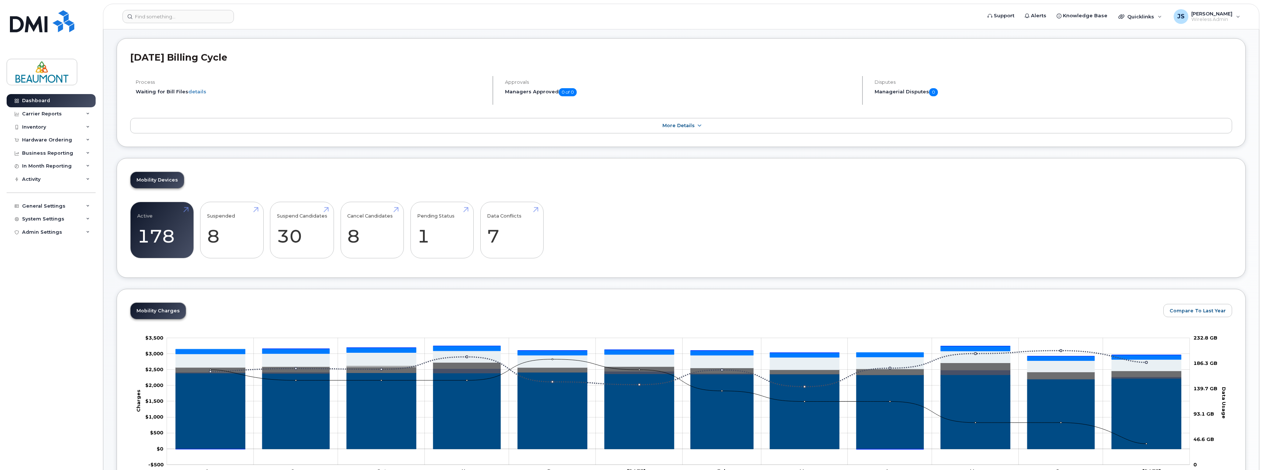
scroll to position [74, 0]
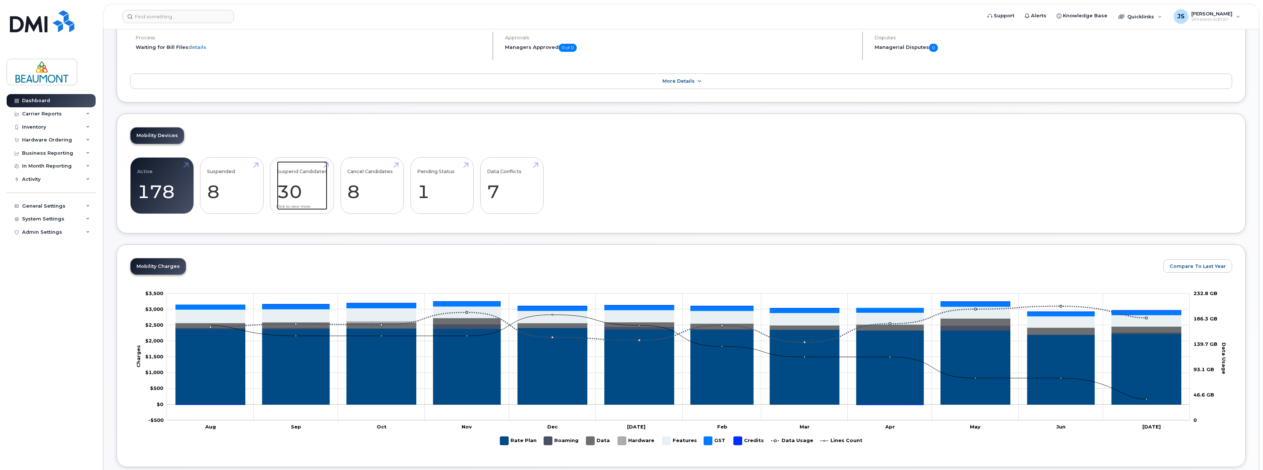
click at [292, 188] on link "Suspend Candidates 30" at bounding box center [302, 185] width 50 height 49
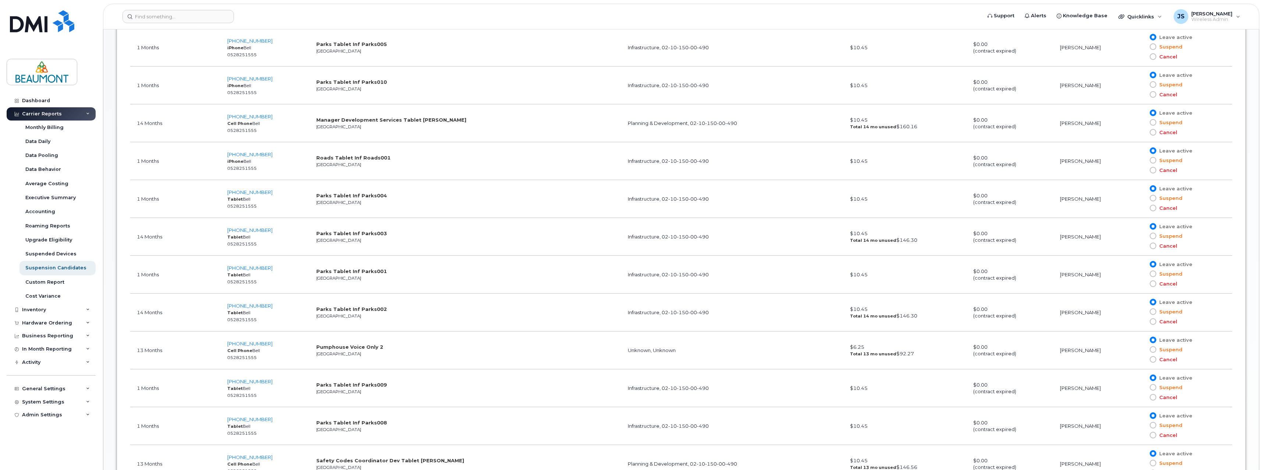
scroll to position [625, 0]
click at [51, 113] on div "Carrier Reports" at bounding box center [42, 114] width 40 height 6
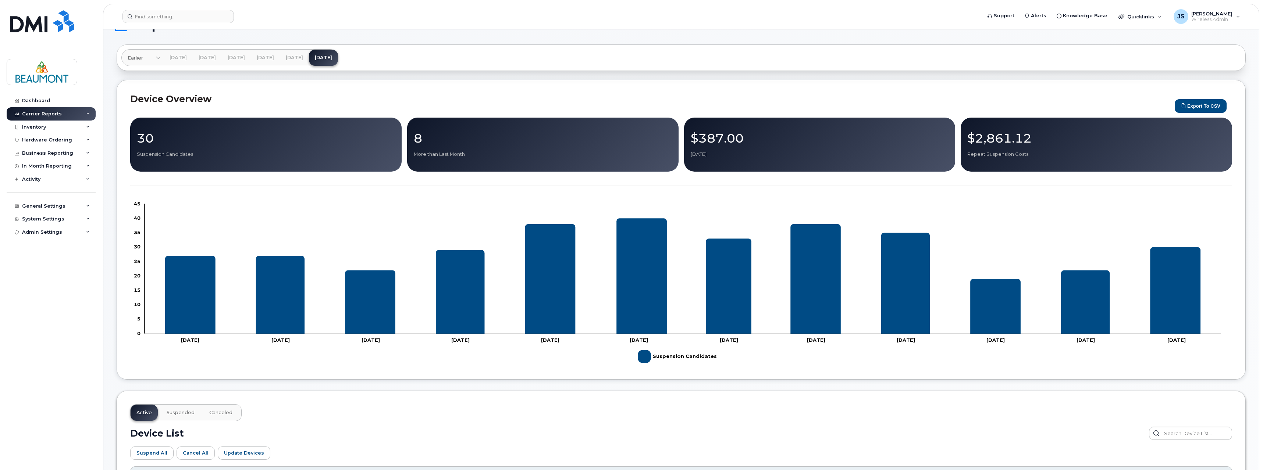
scroll to position [0, 0]
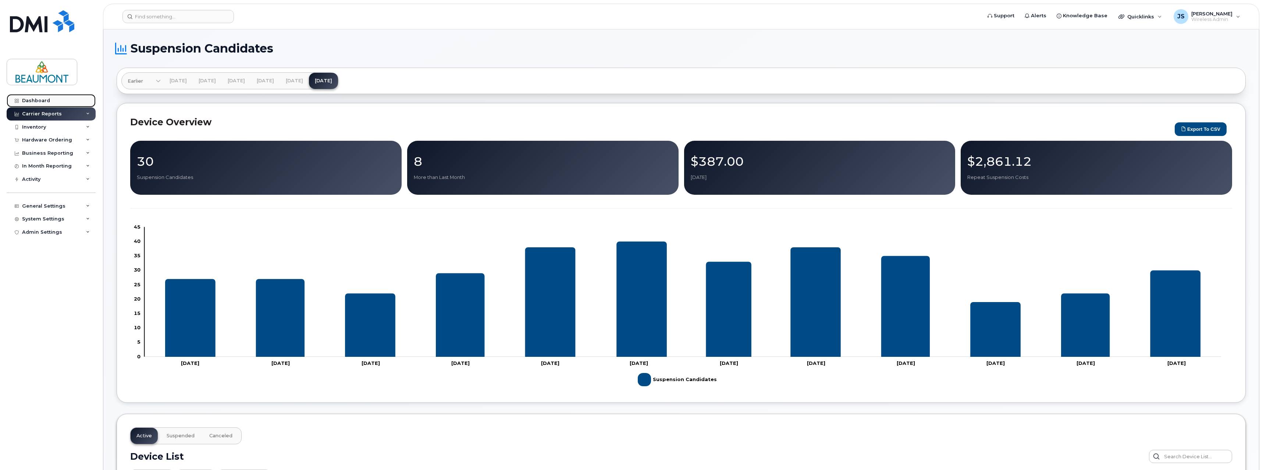
click at [43, 100] on div "Dashboard" at bounding box center [36, 101] width 28 height 6
